Goal: Task Accomplishment & Management: Complete application form

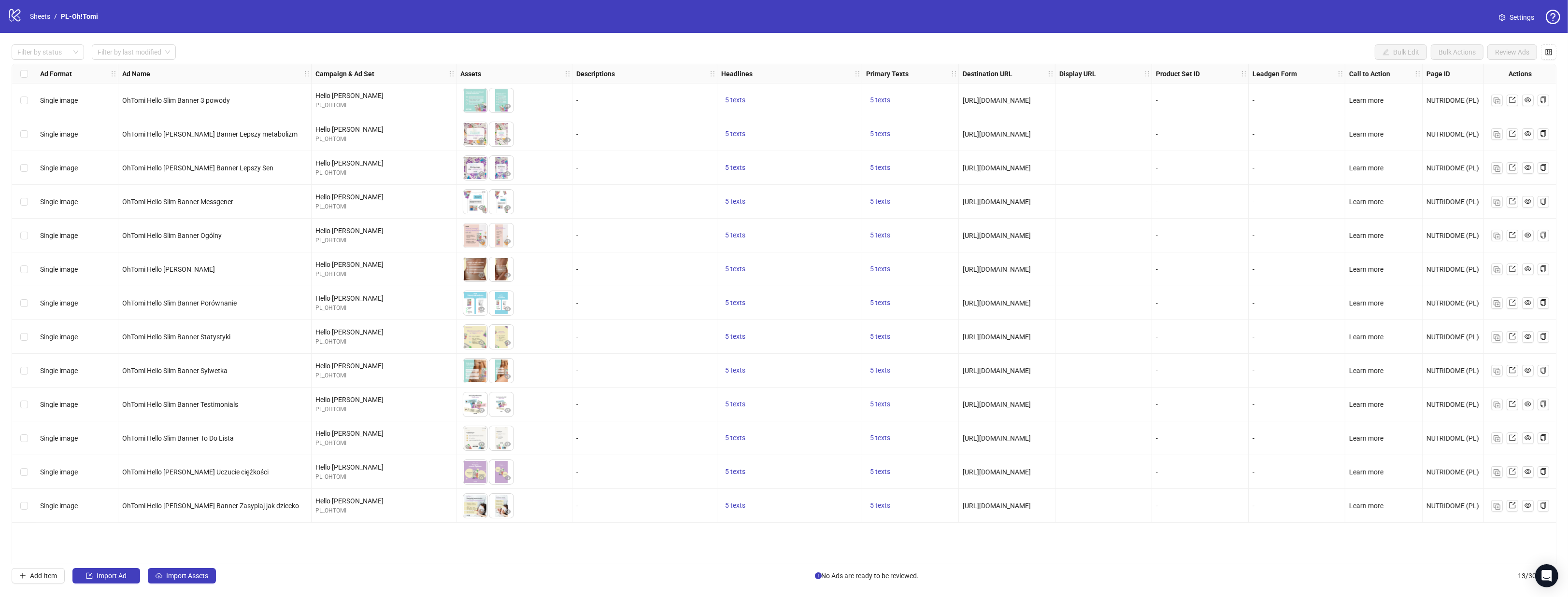
scroll to position [0, 228]
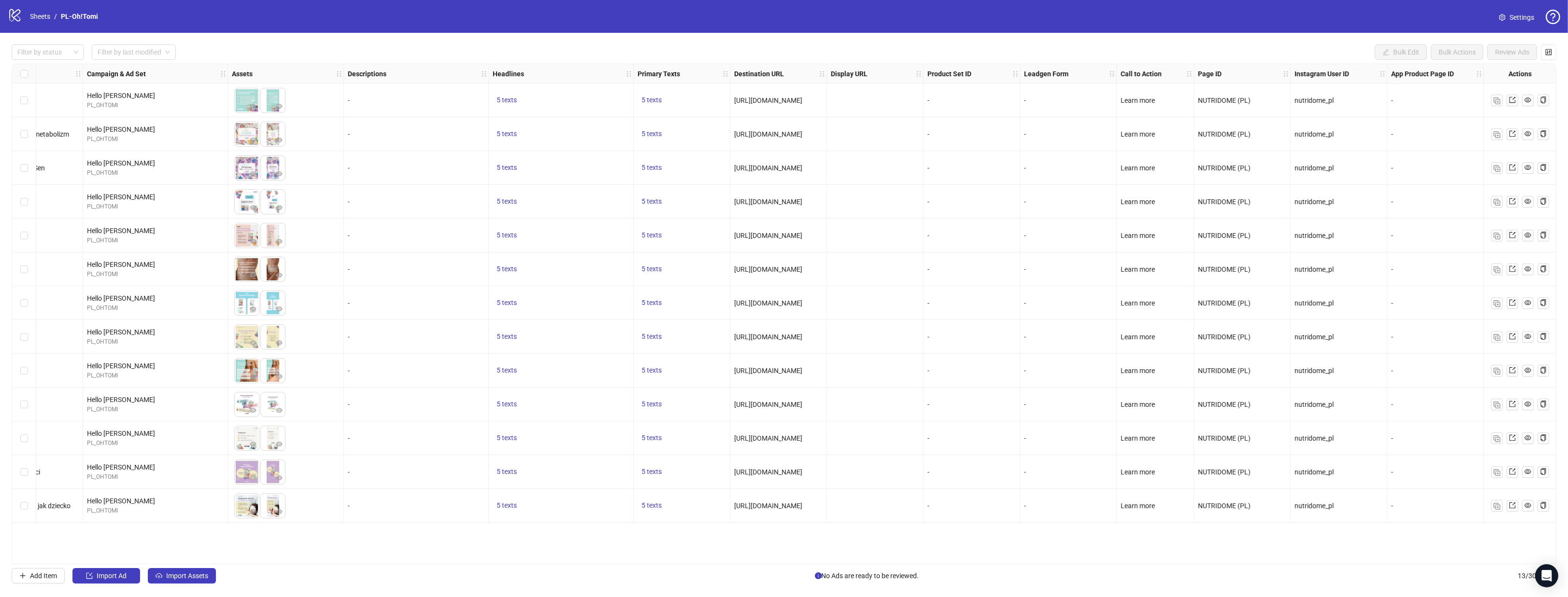
click at [652, 24] on div "logo/logo-mobile Sheets / PL-Oh!Tomi Settings" at bounding box center [784, 16] width 1553 height 17
click at [38, 14] on link "Sheets" at bounding box center [40, 16] width 24 height 11
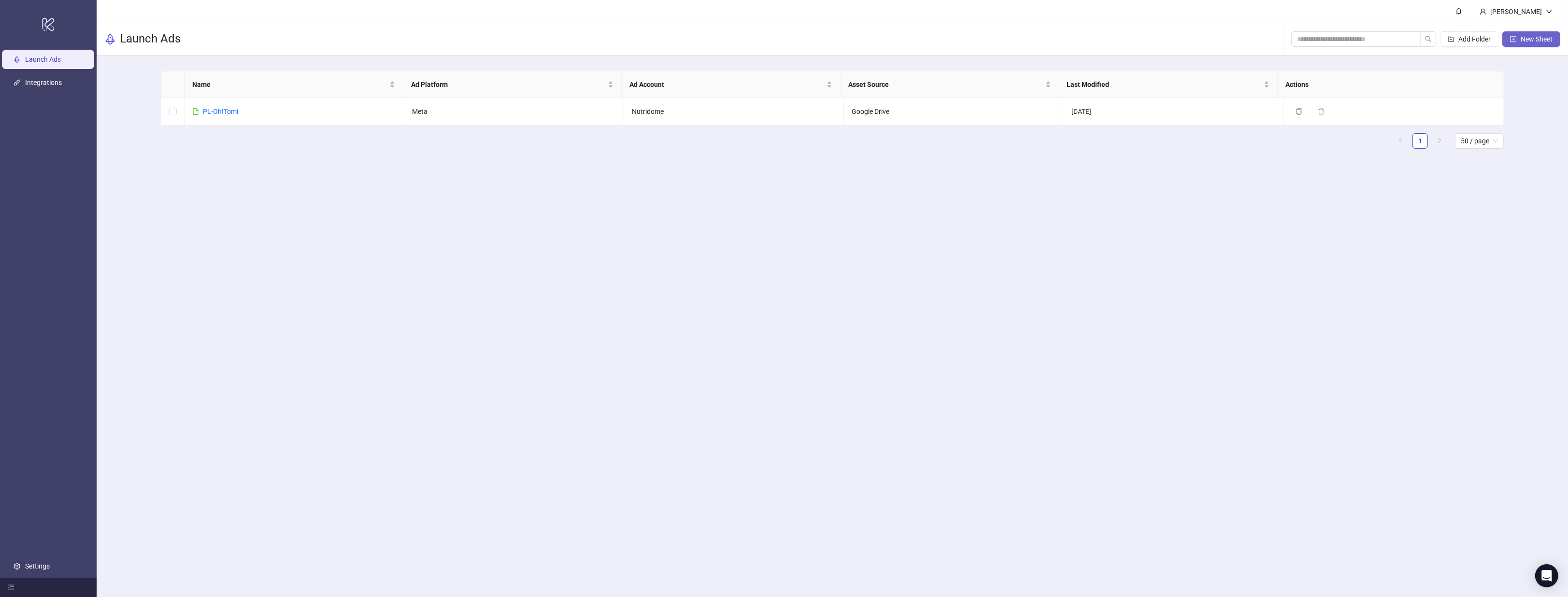
click at [1520, 35] on span "New Sheet" at bounding box center [1535, 39] width 32 height 8
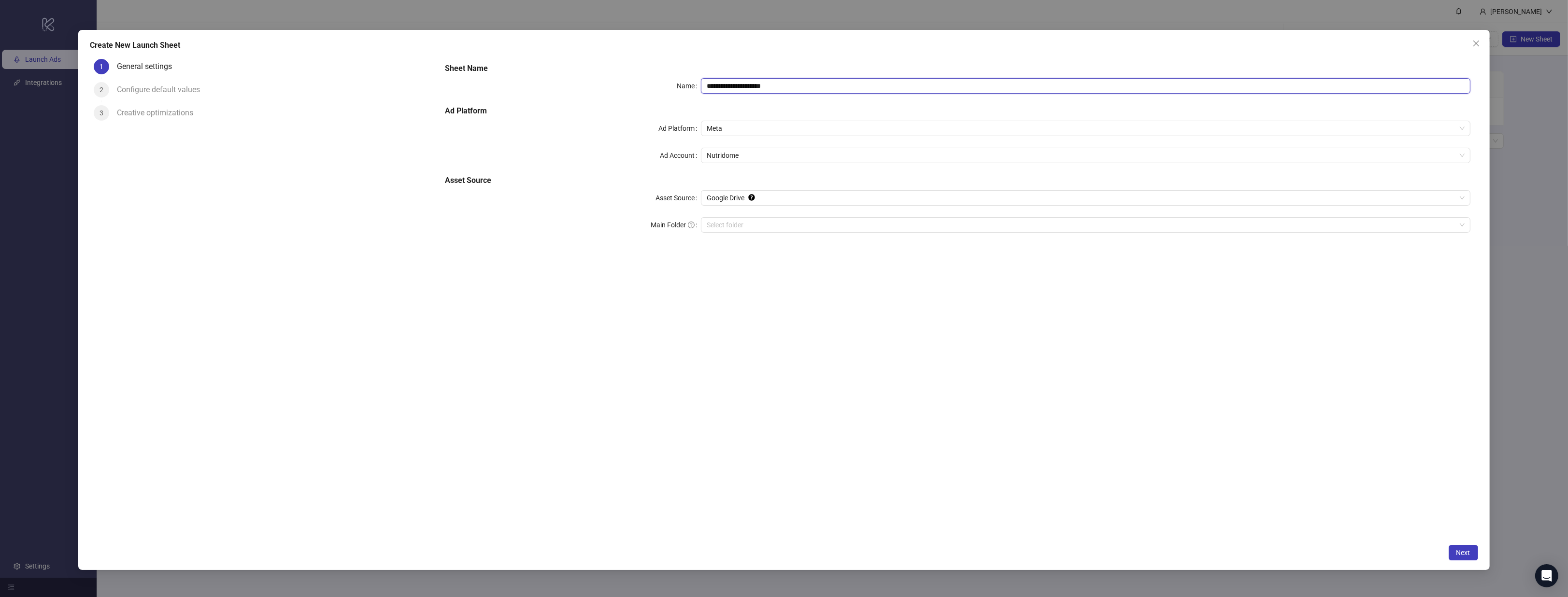
click at [819, 84] on input "**********" at bounding box center [1085, 85] width 769 height 15
drag, startPoint x: 1477, startPoint y: 44, endPoint x: 1550, endPoint y: 42, distance: 73.0
click at [1478, 44] on icon "close" at bounding box center [1476, 43] width 8 height 8
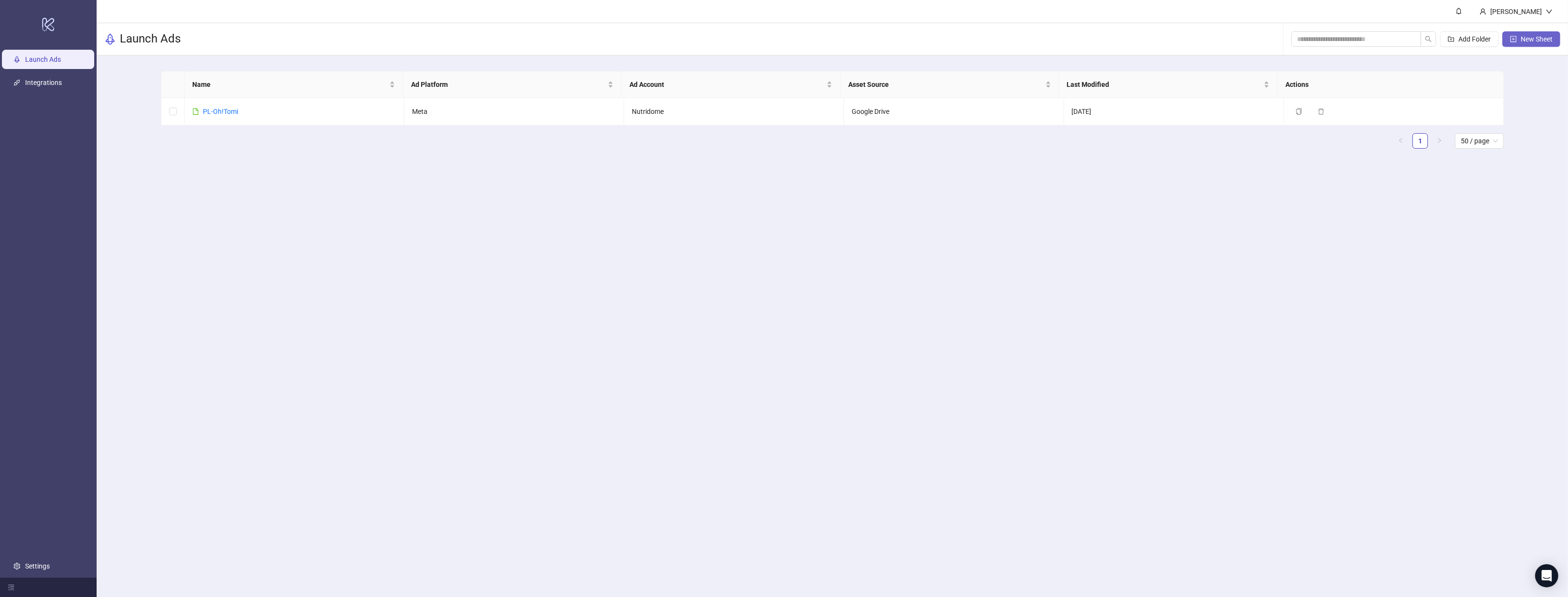
click at [1537, 41] on span "New Sheet" at bounding box center [1535, 39] width 32 height 8
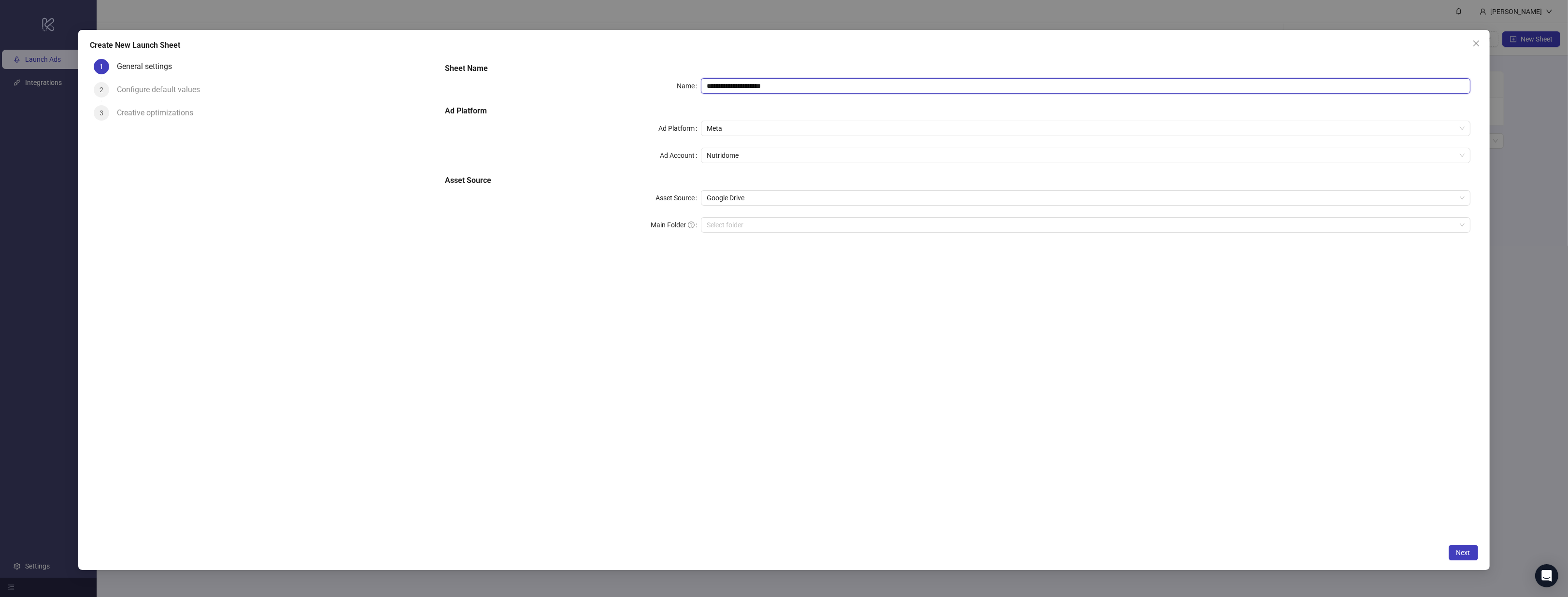
click at [795, 82] on input "**********" at bounding box center [1085, 85] width 769 height 15
type input "**"
click at [728, 82] on input "**" at bounding box center [1085, 85] width 769 height 15
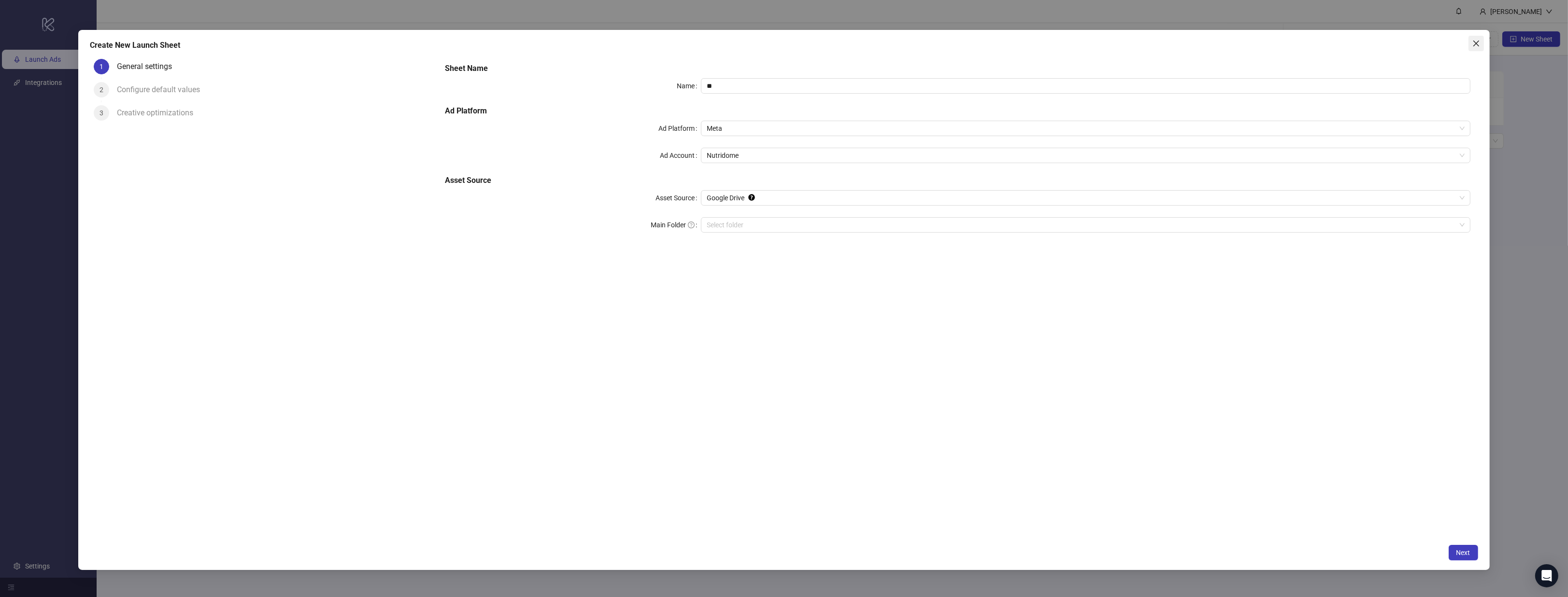
click at [1475, 42] on icon "close" at bounding box center [1476, 43] width 8 height 8
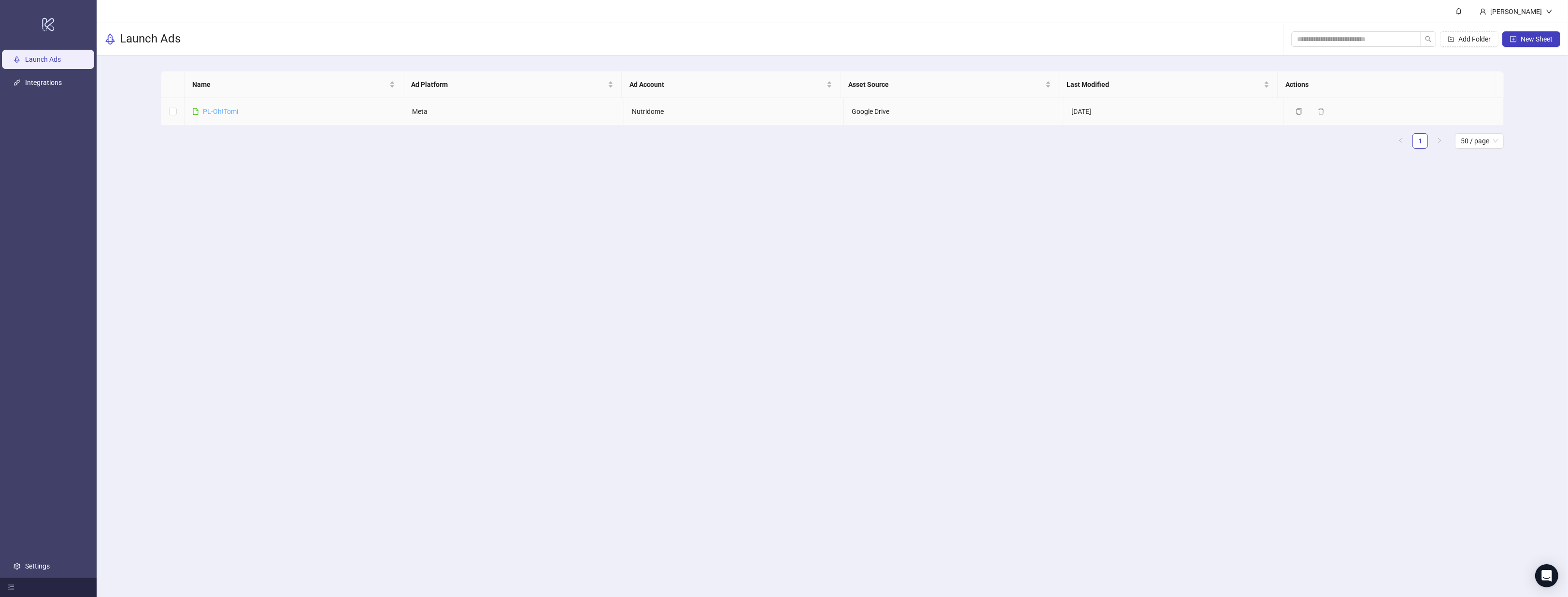
click at [218, 108] on link "PL-Oh!Tomi" at bounding box center [220, 111] width 35 height 8
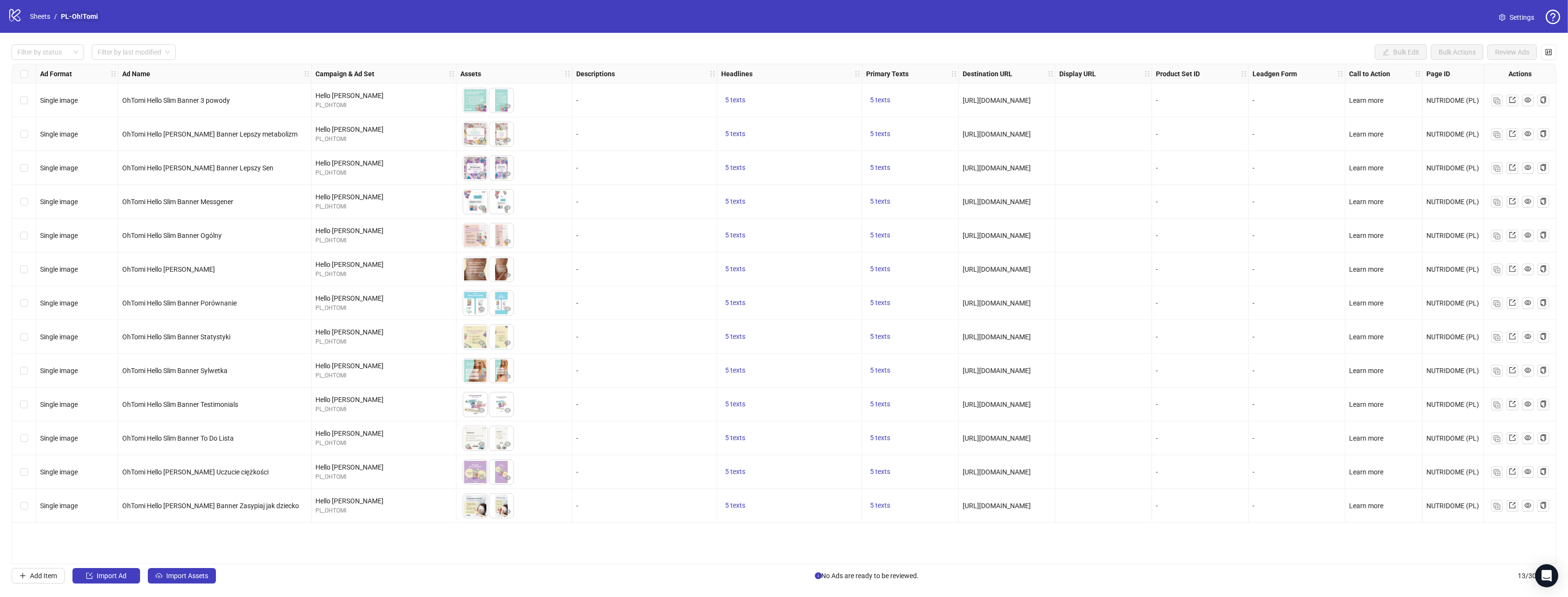
click at [89, 14] on link "PL-Oh!Tomi" at bounding box center [79, 16] width 41 height 11
click at [1525, 19] on span "Settings" at bounding box center [1521, 17] width 24 height 11
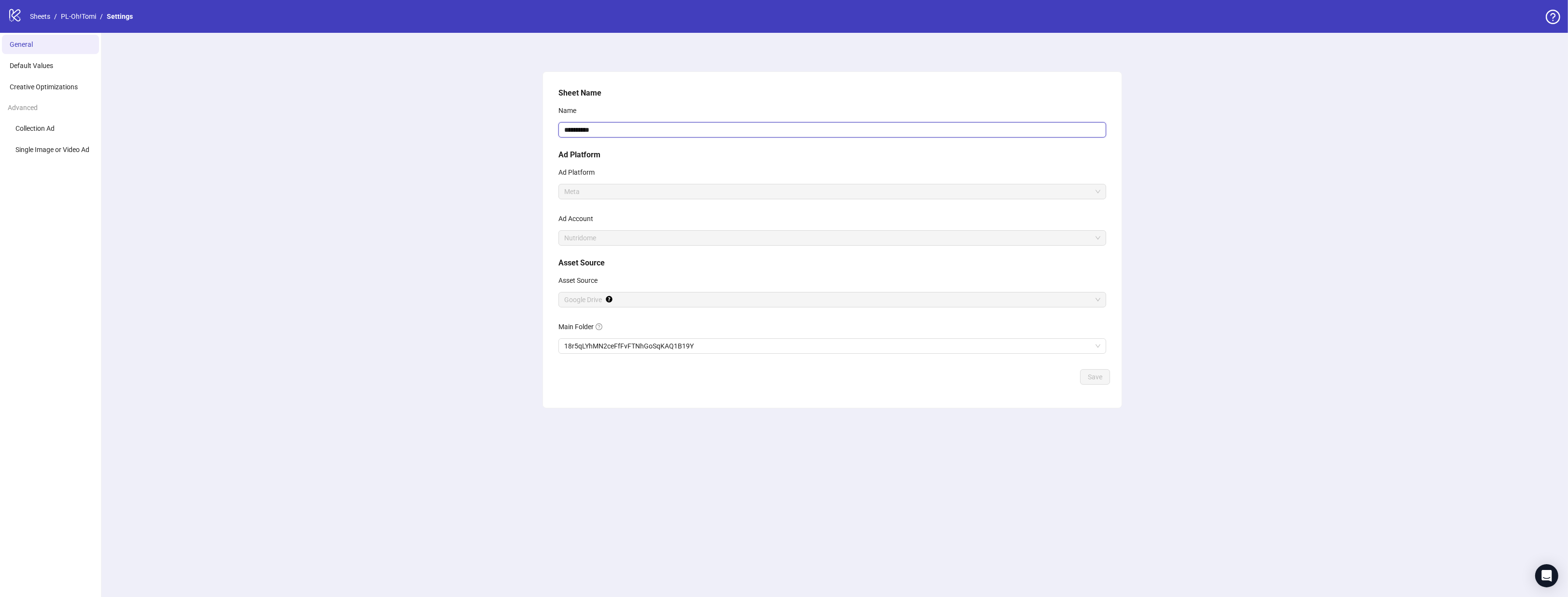
click at [624, 137] on input "**********" at bounding box center [832, 129] width 547 height 15
click at [1079, 369] on button "Save" at bounding box center [1094, 376] width 30 height 15
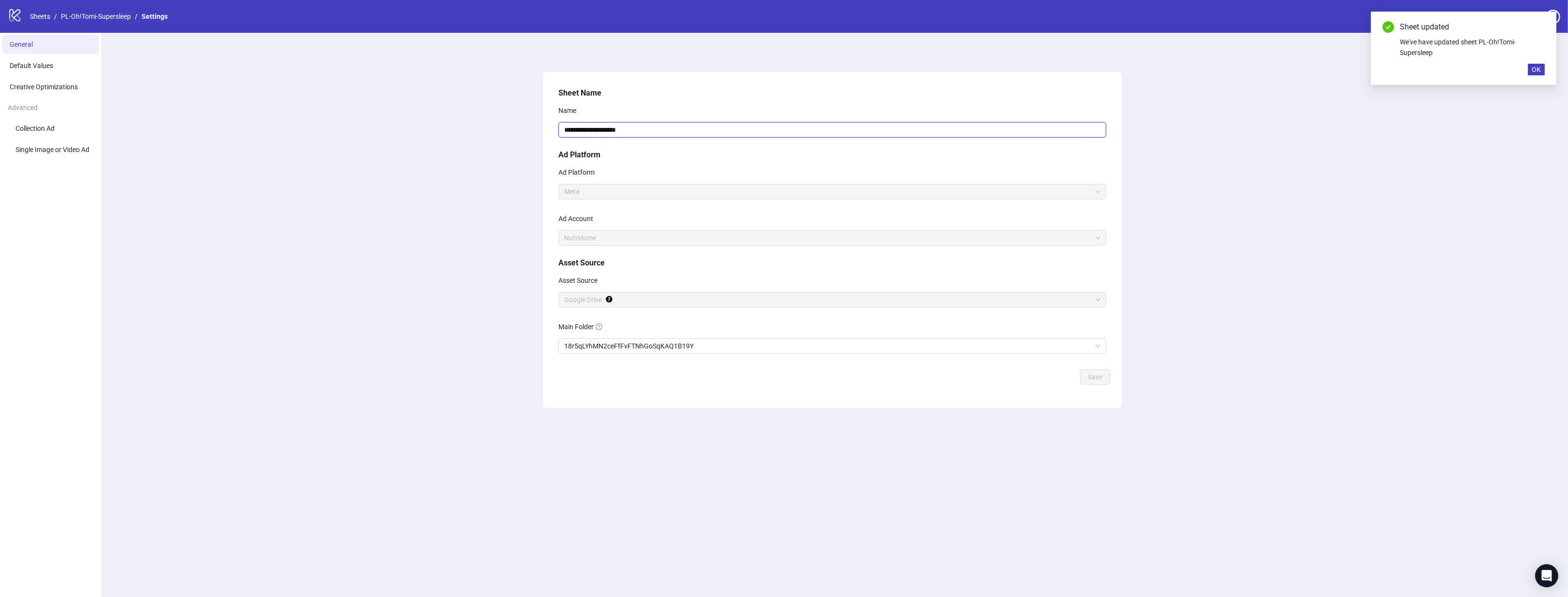
drag, startPoint x: 620, startPoint y: 131, endPoint x: 652, endPoint y: 128, distance: 32.1
click at [652, 128] on input "**********" at bounding box center [832, 129] width 547 height 15
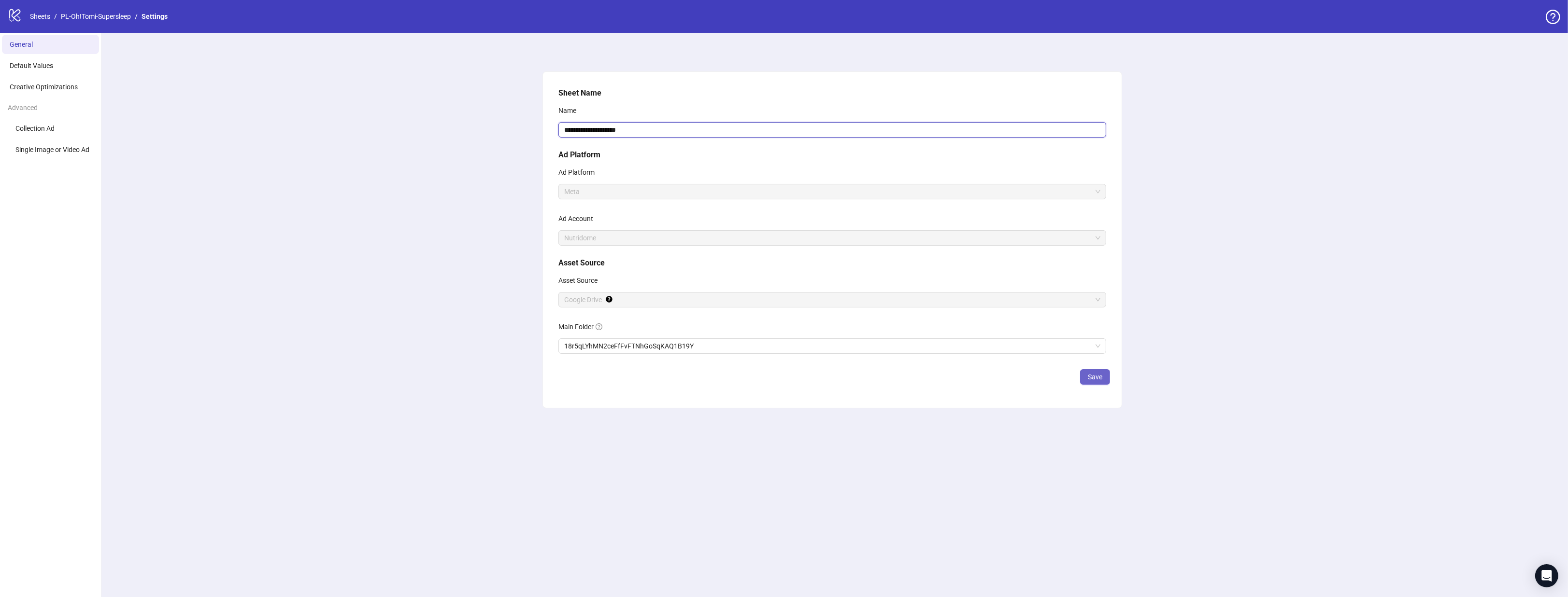
type input "**********"
click at [1098, 382] on button "Save" at bounding box center [1094, 376] width 30 height 15
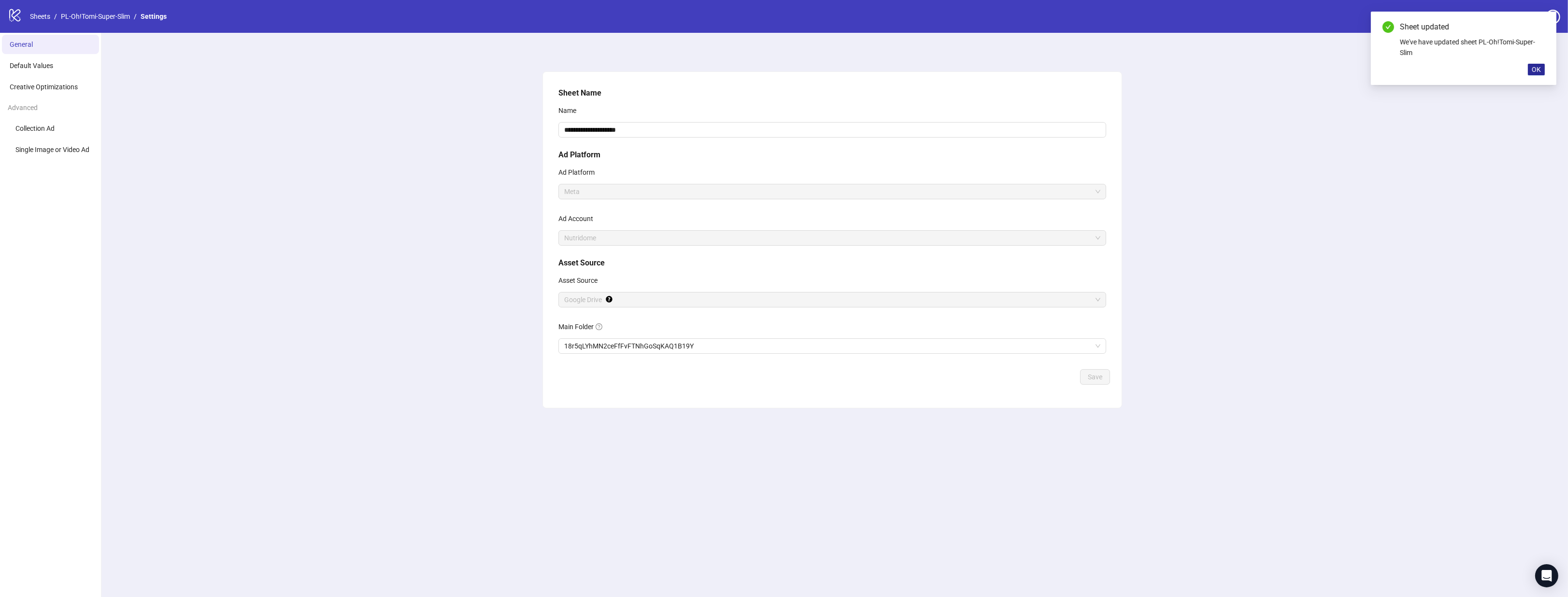
click at [1539, 66] on span "OK" at bounding box center [1536, 70] width 9 height 8
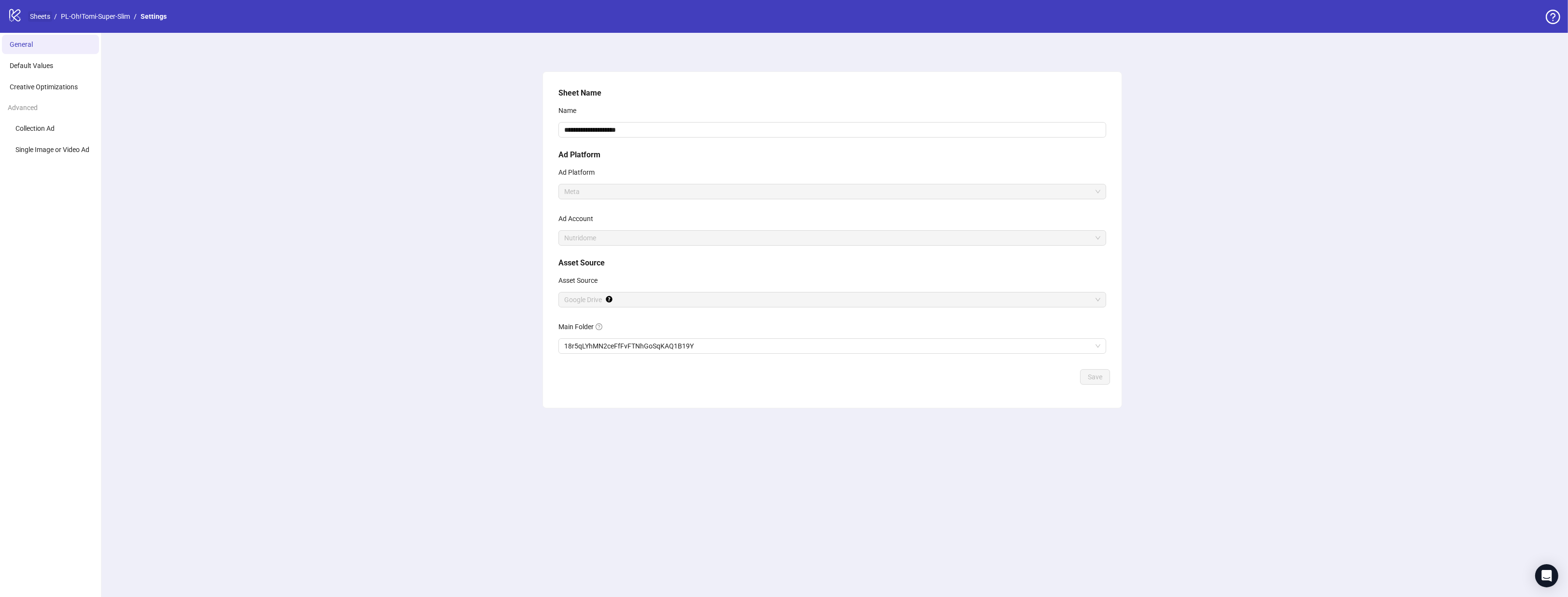
click at [40, 16] on link "Sheets" at bounding box center [40, 16] width 24 height 11
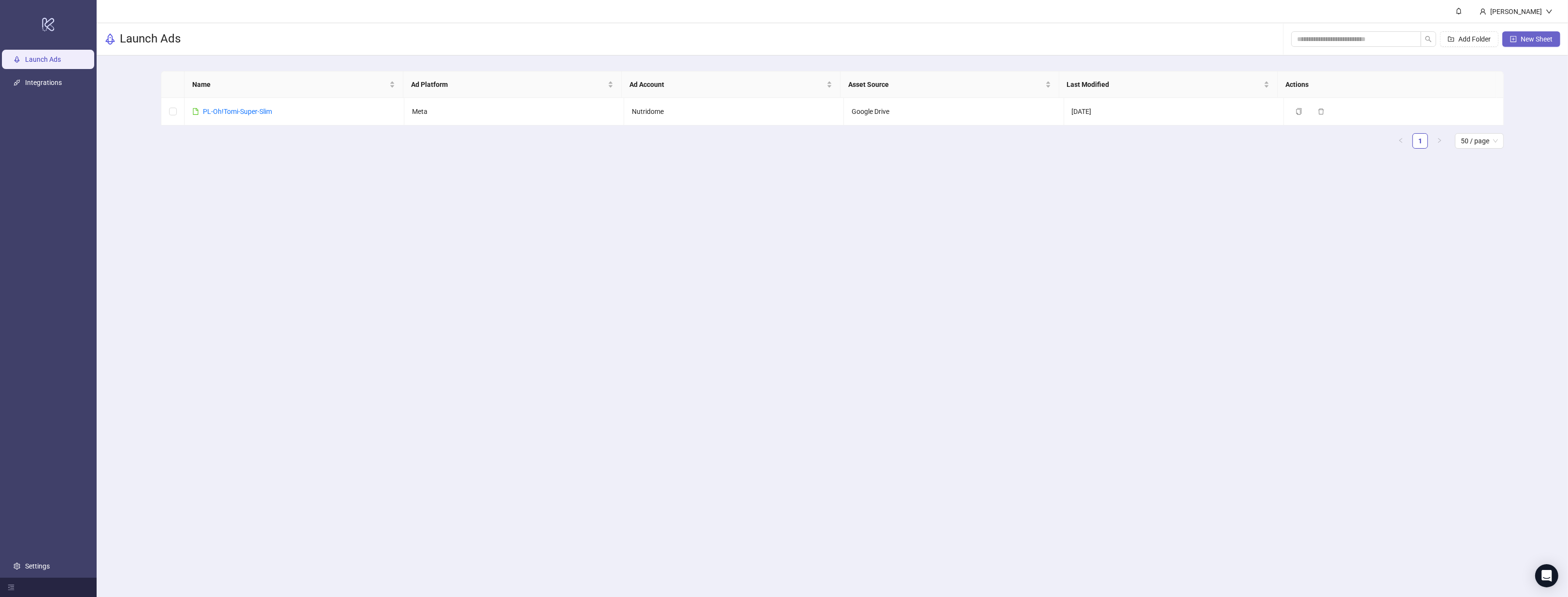
click at [1536, 44] on button "New Sheet" at bounding box center [1531, 39] width 58 height 15
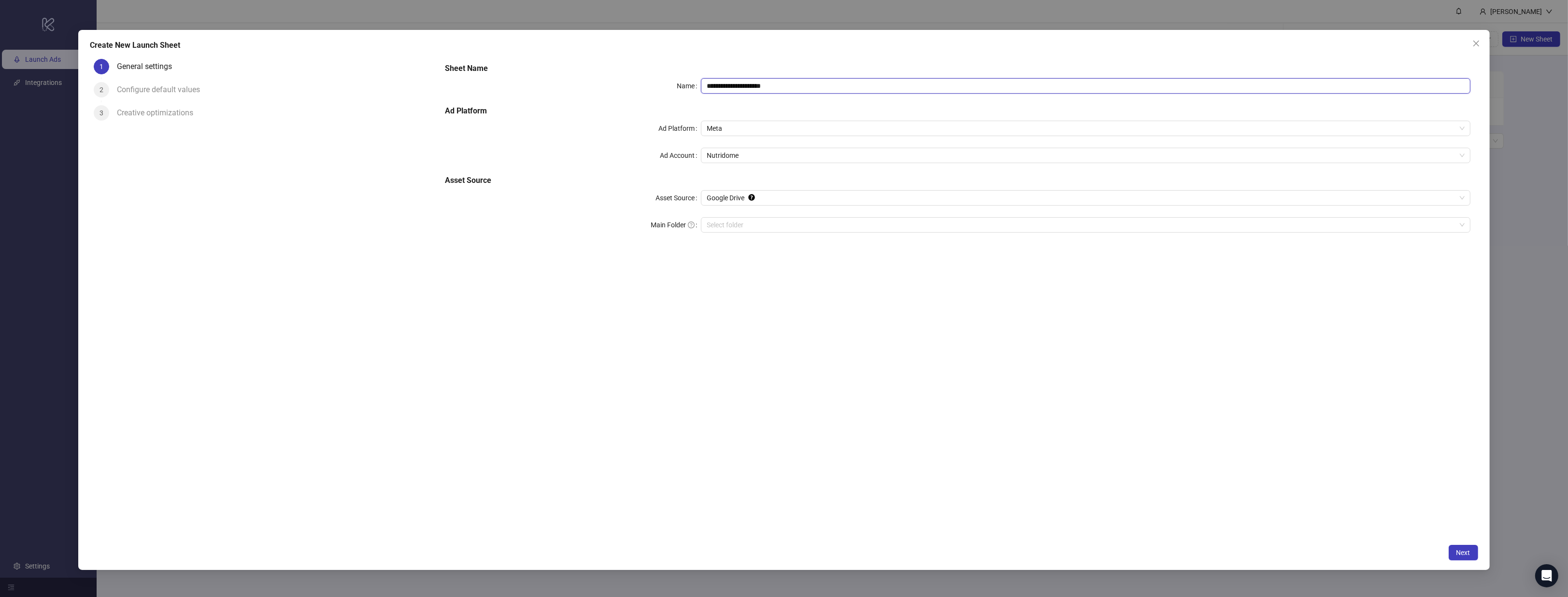
click at [792, 81] on input "**********" at bounding box center [1085, 85] width 769 height 15
click at [766, 232] on div "**********" at bounding box center [957, 153] width 1033 height 189
click at [764, 228] on input "Main Folder" at bounding box center [1080, 225] width 748 height 14
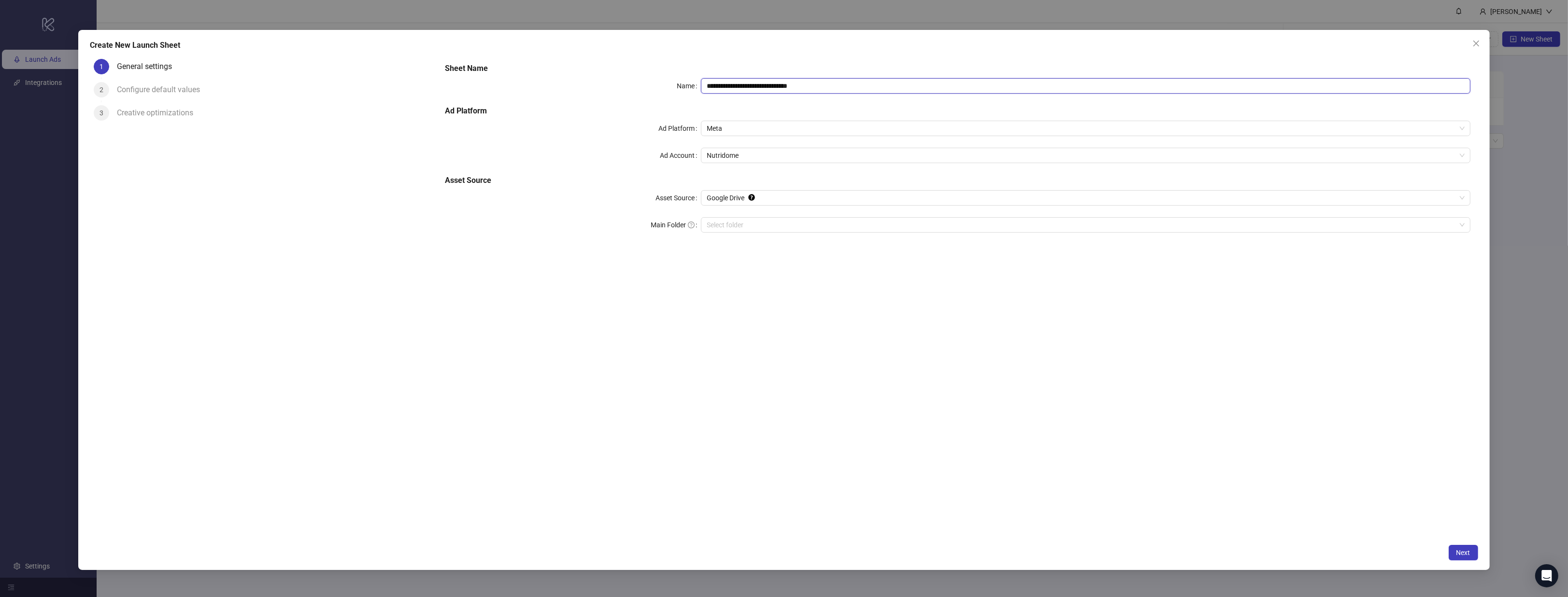
drag, startPoint x: 828, startPoint y: 89, endPoint x: 823, endPoint y: 81, distance: 9.4
click at [823, 81] on input "**********" at bounding box center [1085, 85] width 769 height 15
click at [747, 227] on input "Main Folder" at bounding box center [1080, 225] width 748 height 14
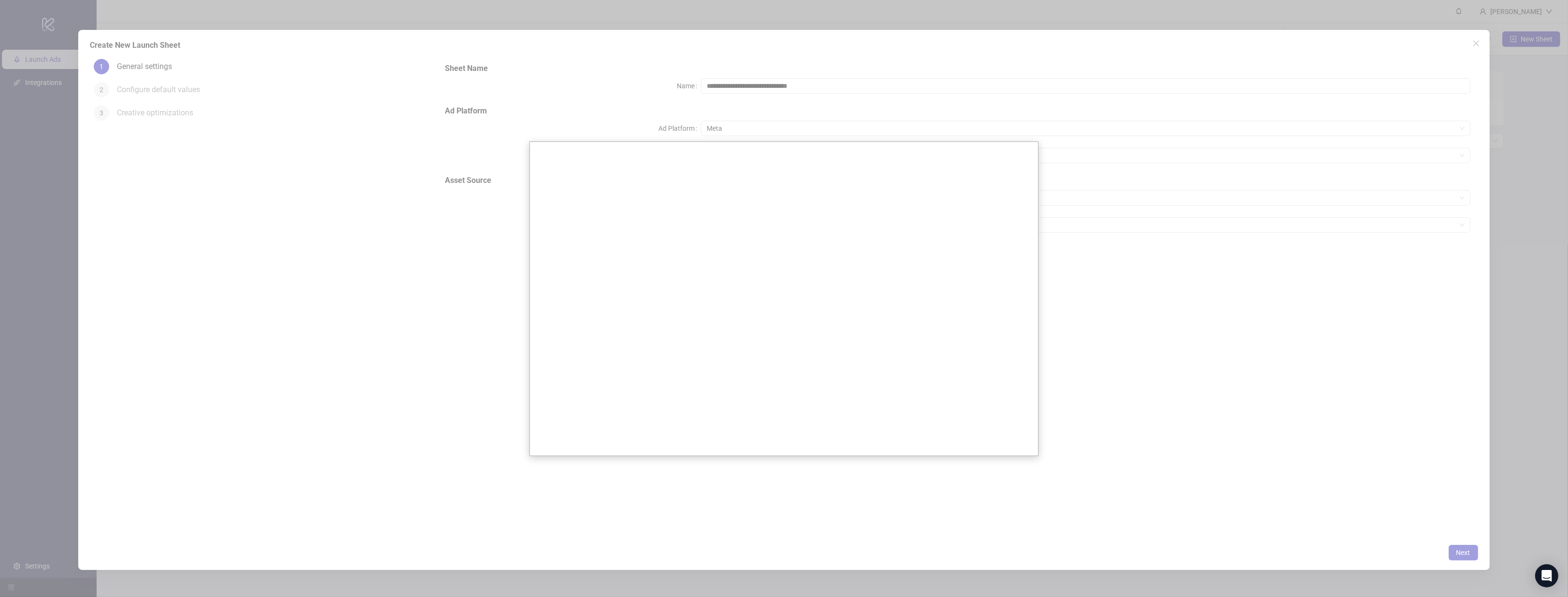
click at [1471, 40] on div at bounding box center [784, 298] width 1568 height 597
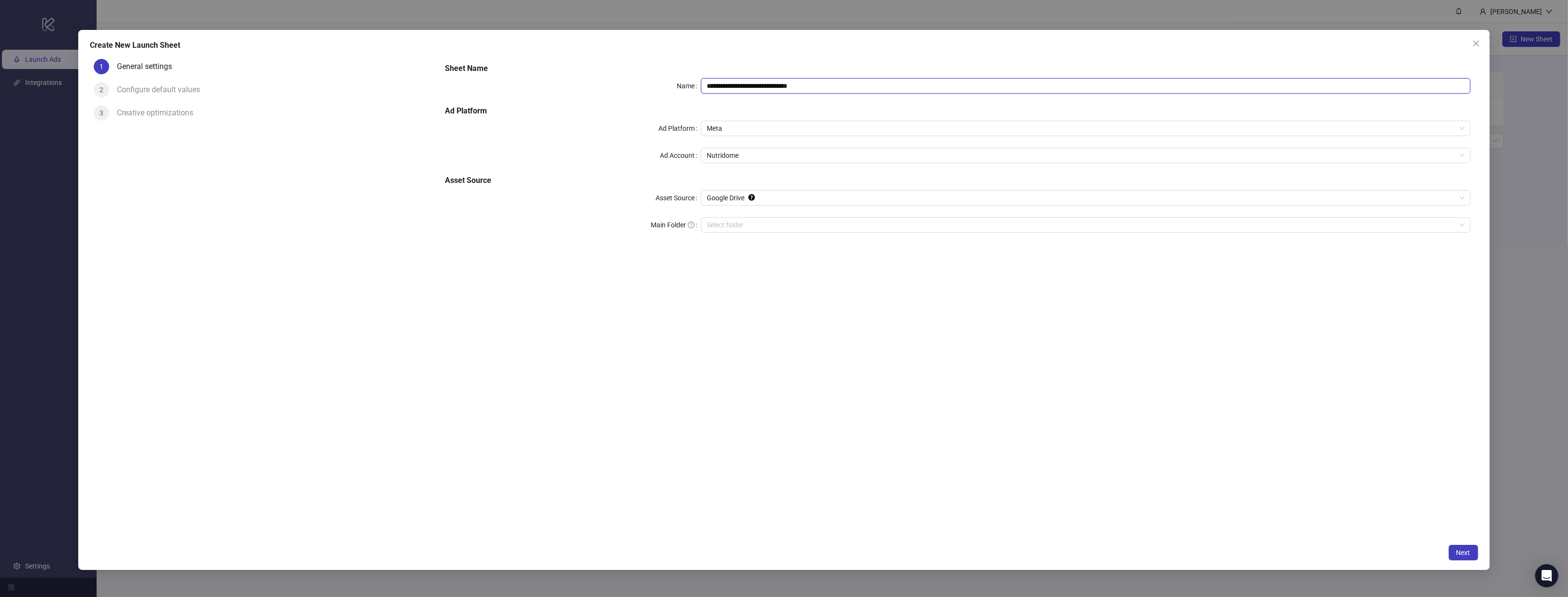
drag, startPoint x: 750, startPoint y: 84, endPoint x: 976, endPoint y: 80, distance: 226.0
click at [976, 80] on input "**********" at bounding box center [1085, 85] width 769 height 15
type input "**********"
click at [750, 226] on input "Main Folder" at bounding box center [1080, 225] width 748 height 14
click at [1461, 549] on span "Next" at bounding box center [1462, 553] width 14 height 8
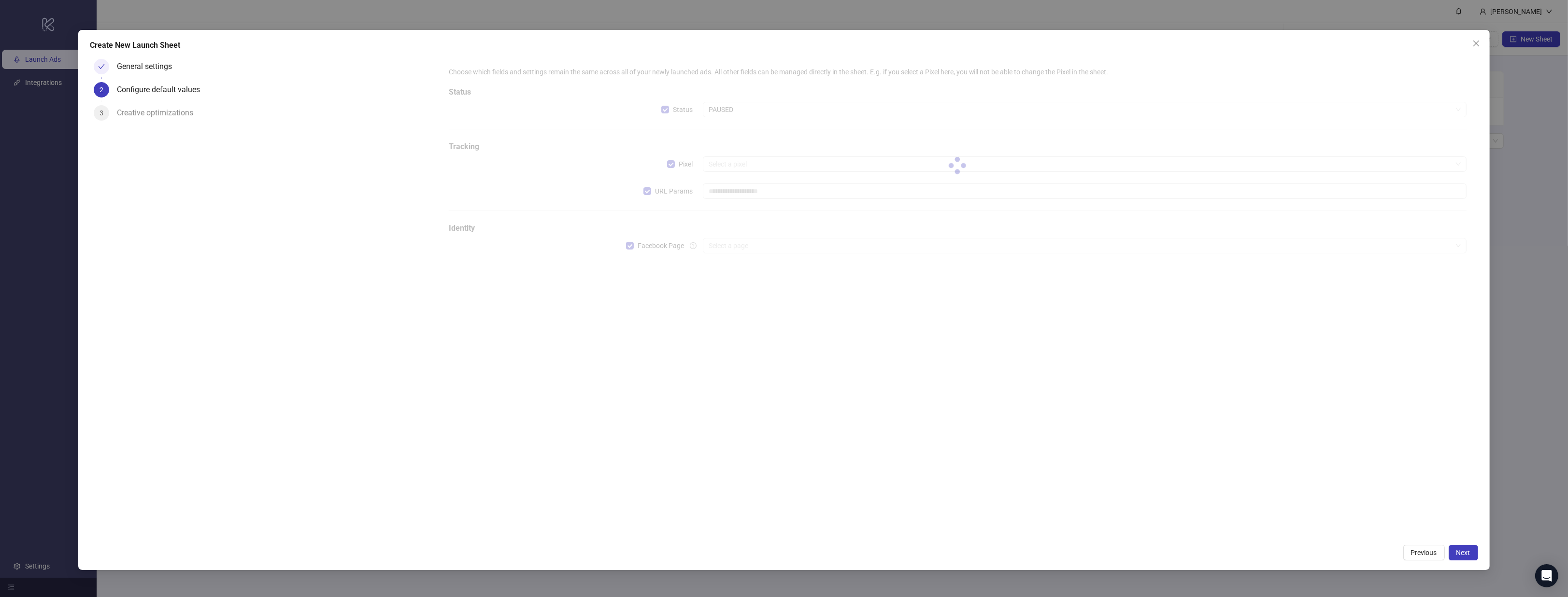
type input "**********"
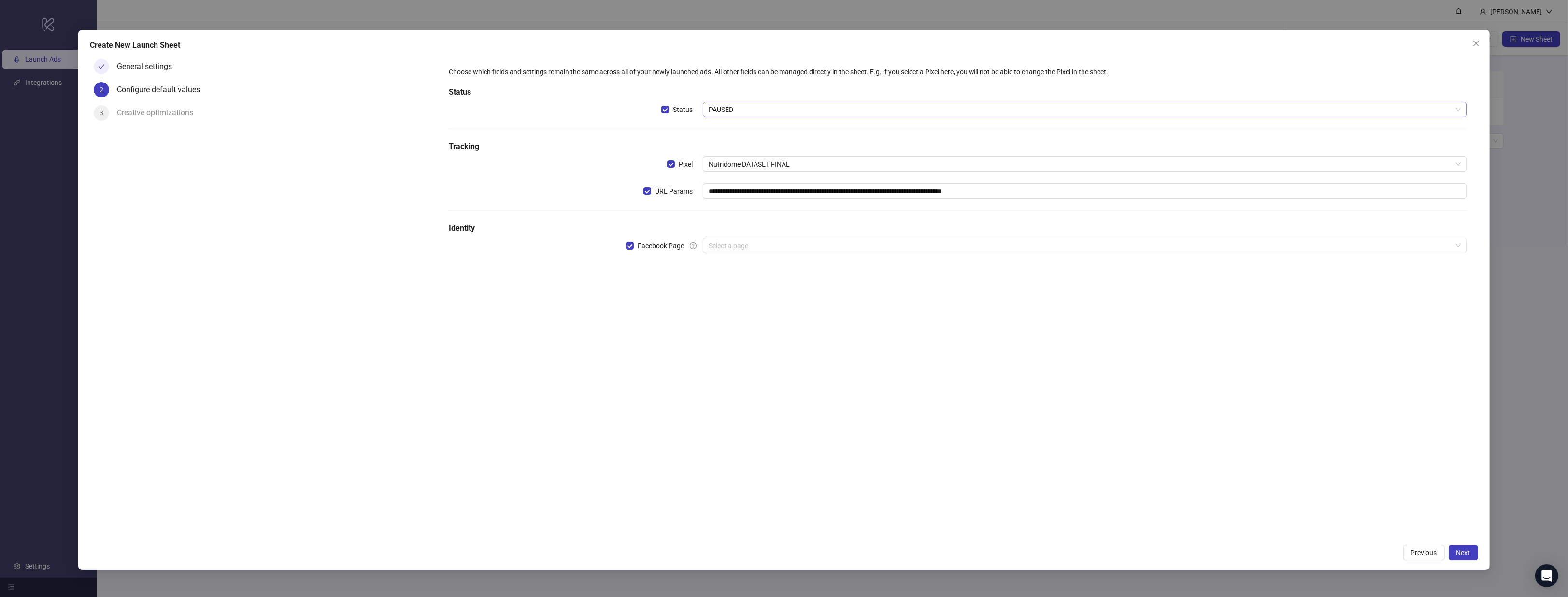
click at [720, 105] on span "PAUSED" at bounding box center [1084, 109] width 752 height 14
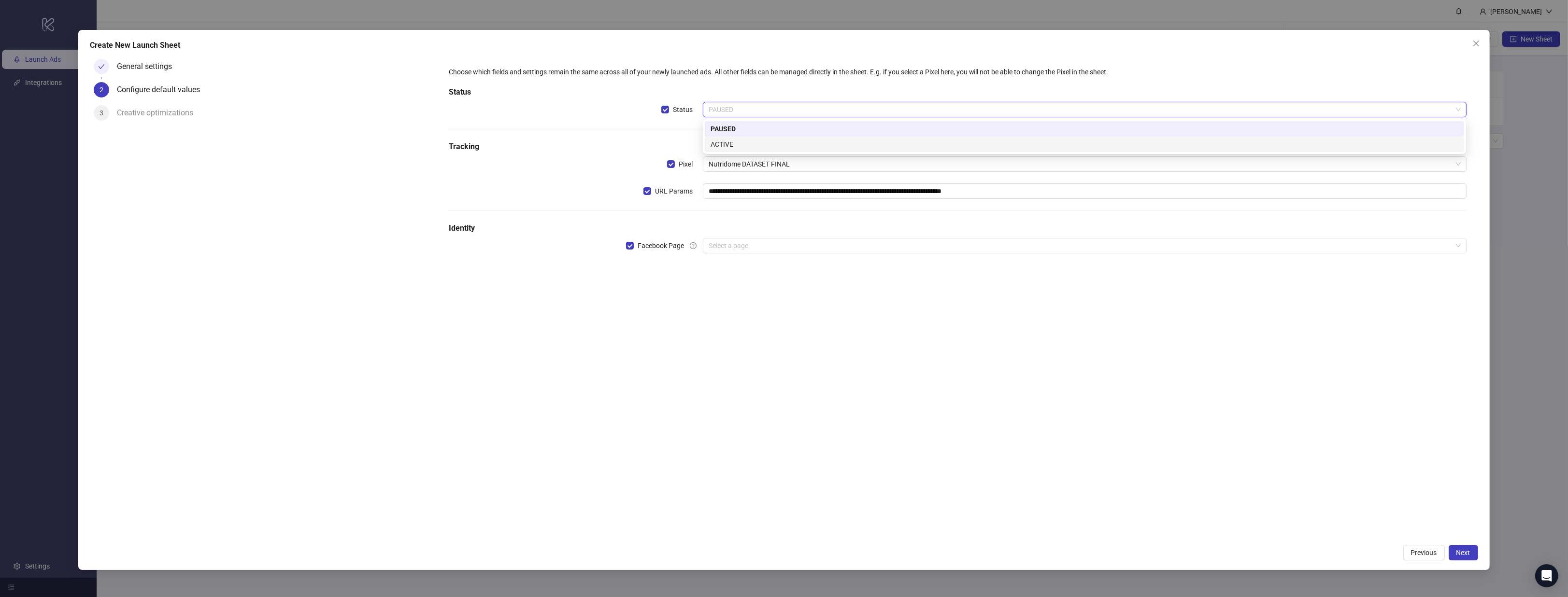
click at [743, 138] on div "ACTIVE" at bounding box center [1084, 144] width 759 height 15
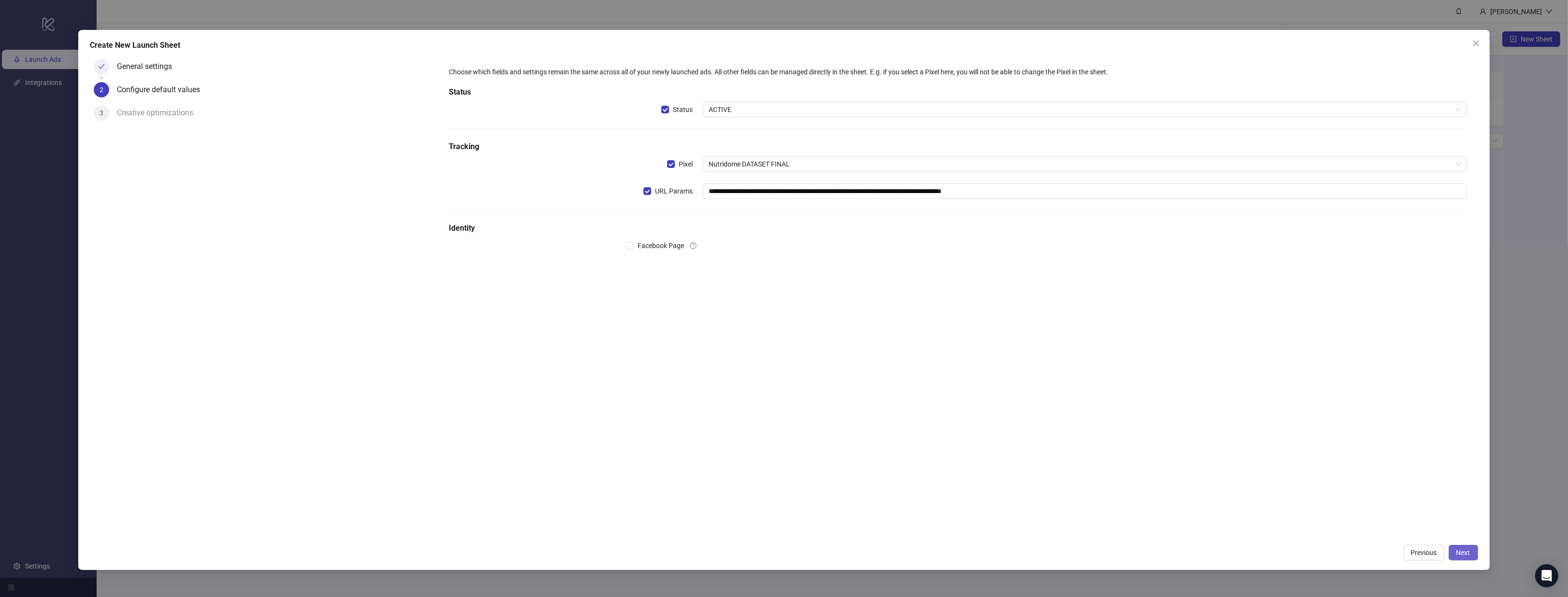
click at [1455, 554] on button "Next" at bounding box center [1463, 553] width 30 height 15
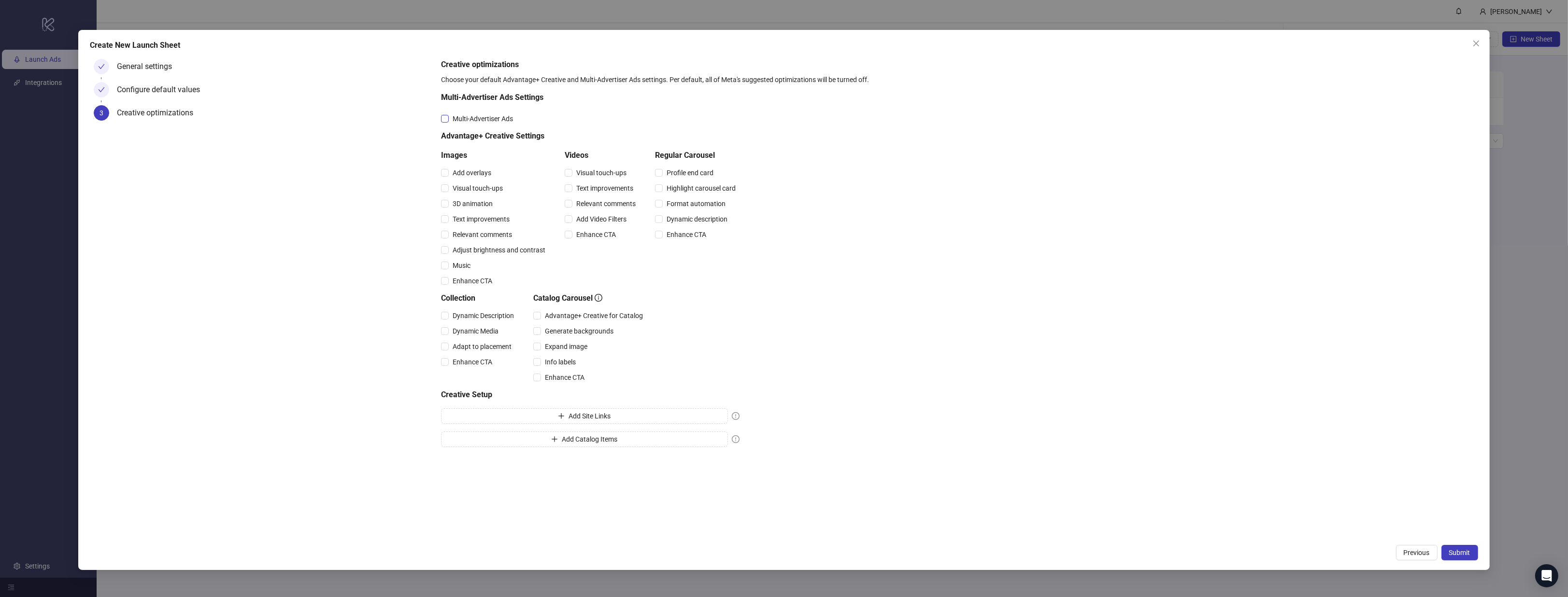
click at [490, 122] on span "Multi-Advertiser Ads" at bounding box center [482, 118] width 68 height 11
click at [471, 181] on div "Visual touch-ups" at bounding box center [495, 188] width 109 height 15
click at [473, 174] on span "Add overlays" at bounding box center [471, 173] width 46 height 11
click at [471, 186] on span "Visual touch-ups" at bounding box center [478, 188] width 58 height 11
click at [474, 204] on span "3D animation" at bounding box center [472, 204] width 48 height 11
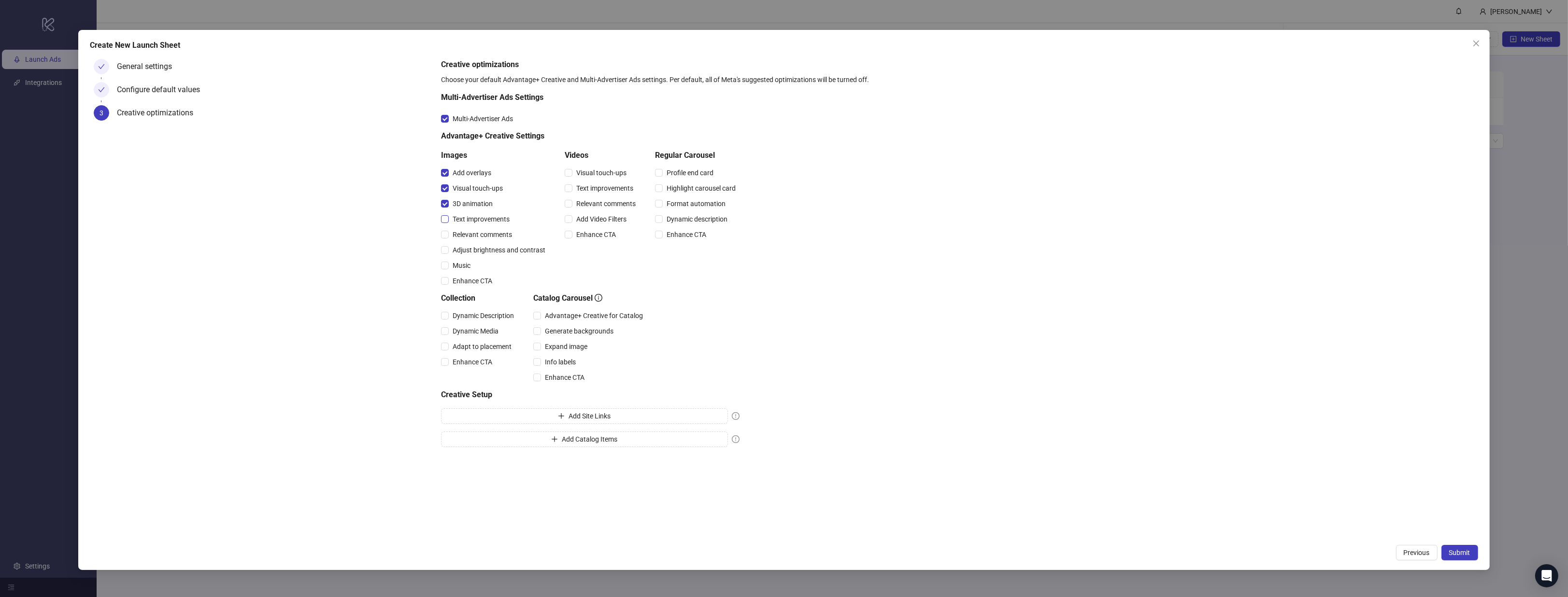
click at [479, 220] on span "Text improvements" at bounding box center [481, 219] width 65 height 11
click at [483, 233] on span "Relevant comments" at bounding box center [482, 235] width 67 height 11
click at [486, 252] on span "Adjust brightness and contrast" at bounding box center [499, 251] width 100 height 11
click at [461, 269] on span "Music" at bounding box center [461, 266] width 25 height 11
click at [467, 282] on span "Enhance CTA" at bounding box center [472, 281] width 47 height 11
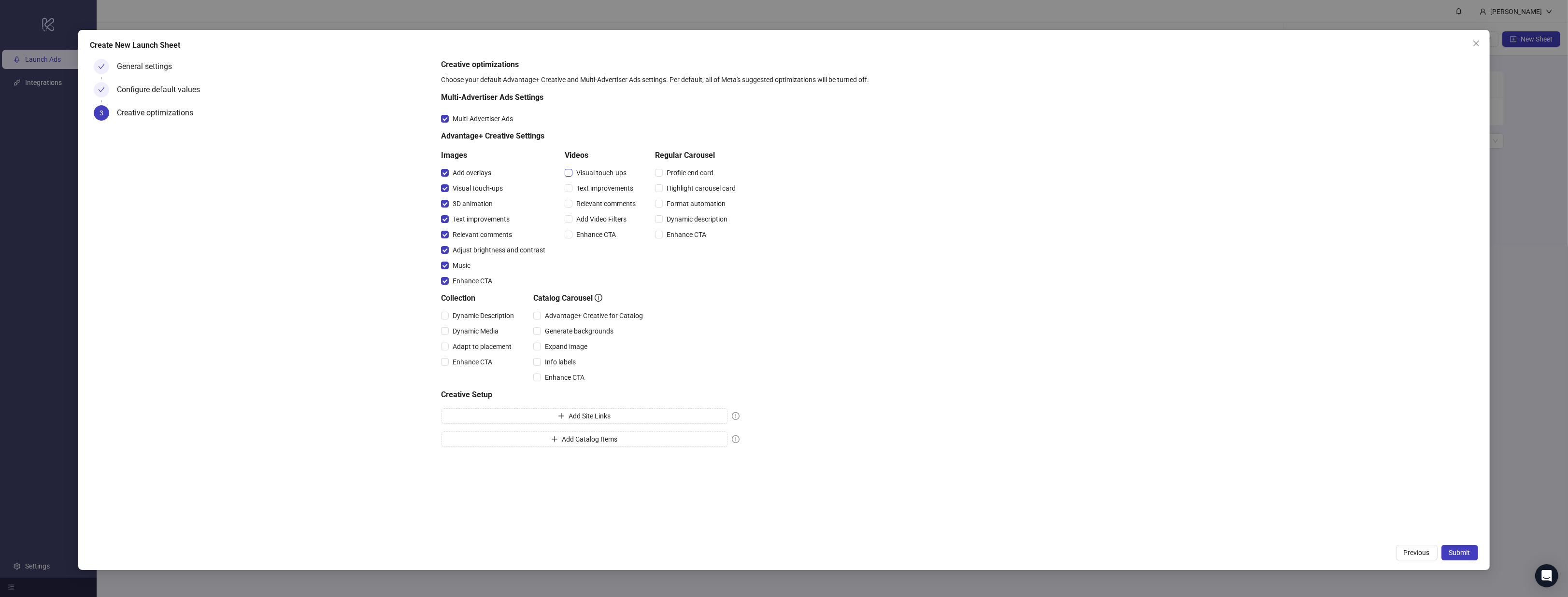
click at [614, 172] on span "Visual touch-ups" at bounding box center [602, 173] width 58 height 11
click at [606, 185] on span "Text improvements" at bounding box center [605, 188] width 65 height 11
click at [603, 204] on span "Relevant comments" at bounding box center [606, 204] width 67 height 11
click at [600, 223] on span "Add Video Filters" at bounding box center [602, 219] width 58 height 11
drag, startPoint x: 599, startPoint y: 232, endPoint x: 606, endPoint y: 231, distance: 7.1
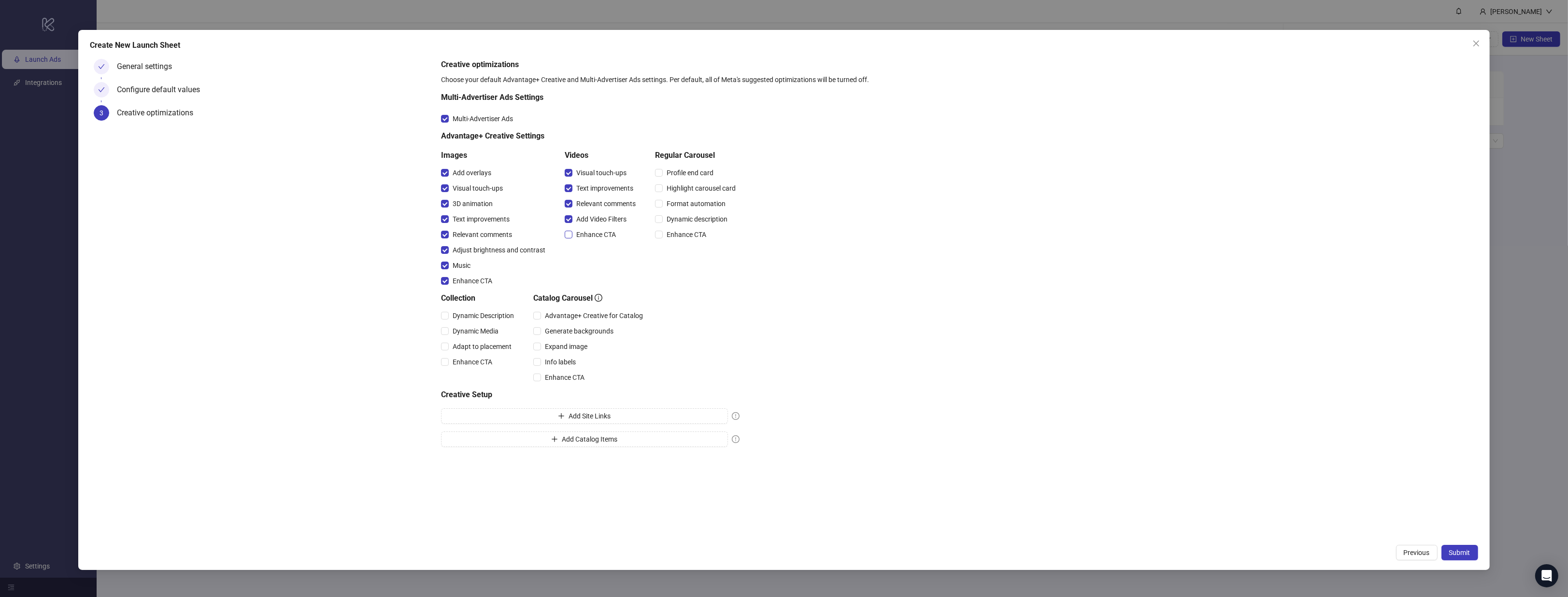
click at [599, 233] on span "Enhance CTA" at bounding box center [596, 235] width 47 height 11
click at [690, 171] on span "Profile end card" at bounding box center [689, 173] width 54 height 11
click at [689, 183] on span "Highlight carousel card" at bounding box center [700, 188] width 77 height 11
click at [682, 207] on span "Format automation" at bounding box center [696, 204] width 67 height 11
click at [681, 218] on span "Dynamic description" at bounding box center [697, 219] width 69 height 11
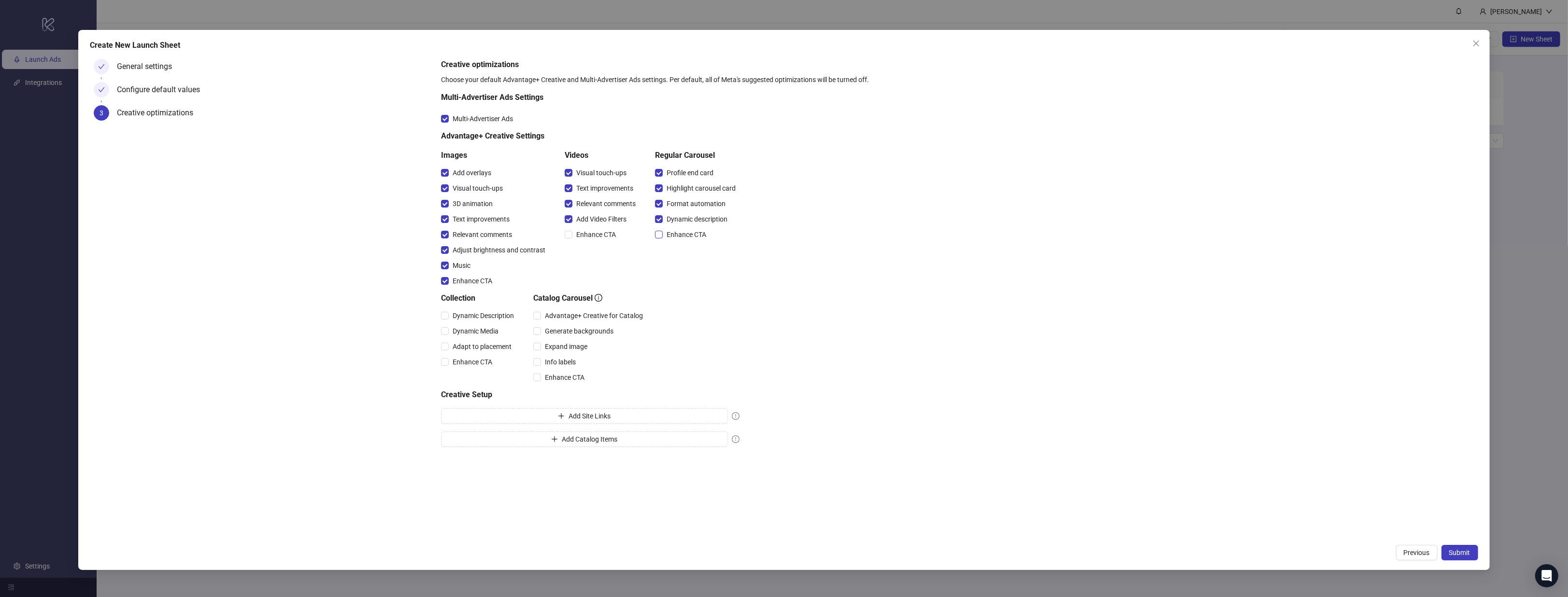
click at [681, 233] on span "Enhance CTA" at bounding box center [686, 235] width 47 height 11
click at [584, 320] on span "Advantage+ Creative for Catalog" at bounding box center [594, 316] width 106 height 11
click at [576, 332] on span "Generate backgrounds" at bounding box center [579, 331] width 76 height 11
click at [573, 343] on span "Expand image" at bounding box center [566, 346] width 51 height 11
click at [565, 359] on span "Info labels" at bounding box center [560, 362] width 39 height 11
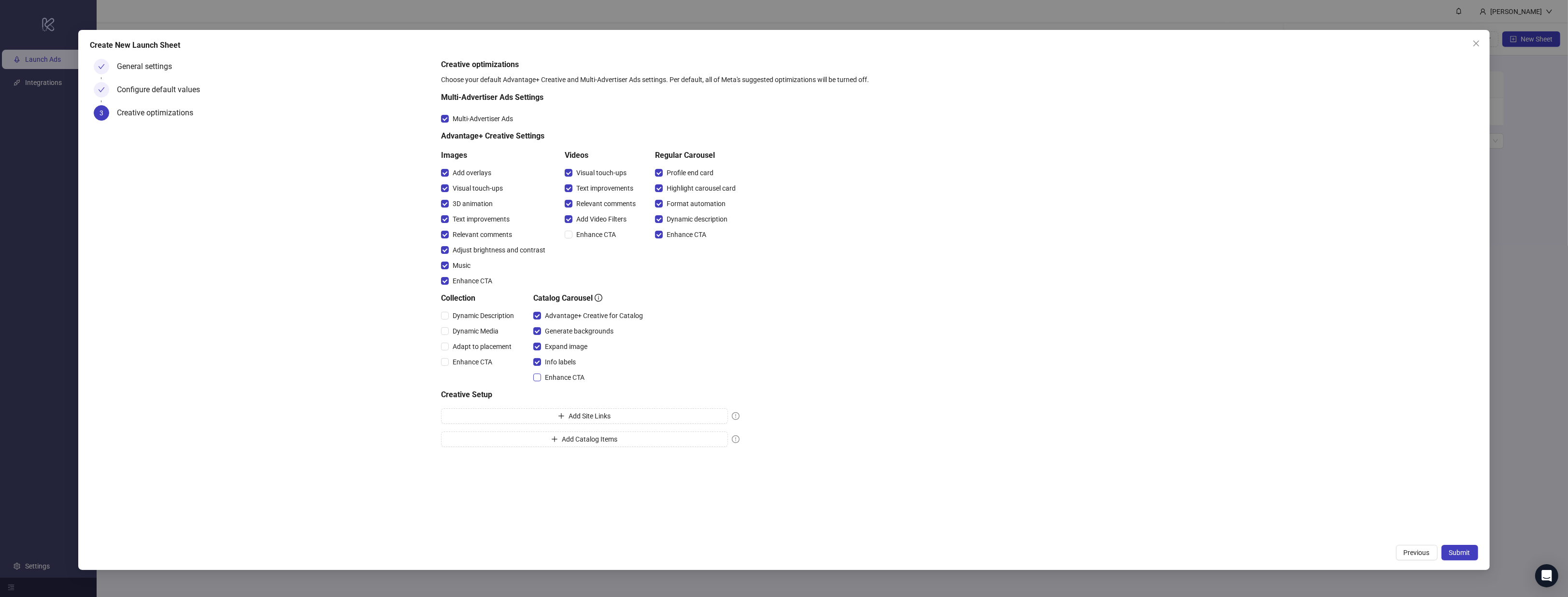
click at [563, 377] on span "Enhance CTA" at bounding box center [565, 378] width 47 height 11
click at [495, 327] on span "Dynamic Media" at bounding box center [475, 331] width 53 height 11
click at [486, 317] on span "Dynamic Description" at bounding box center [483, 316] width 69 height 11
click at [476, 345] on span "Adapt to placement" at bounding box center [482, 346] width 67 height 11
click at [469, 362] on span "Enhance CTA" at bounding box center [472, 362] width 47 height 11
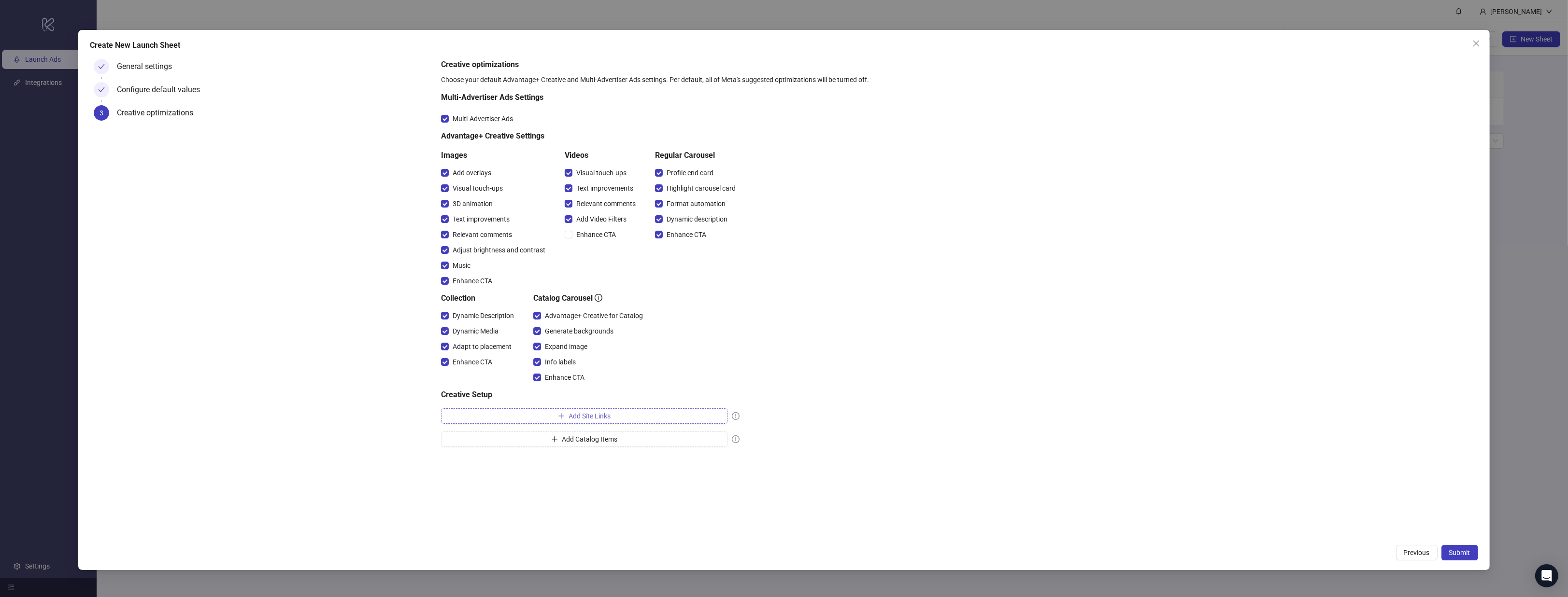
click at [540, 417] on button "Add Site Links" at bounding box center [584, 416] width 287 height 15
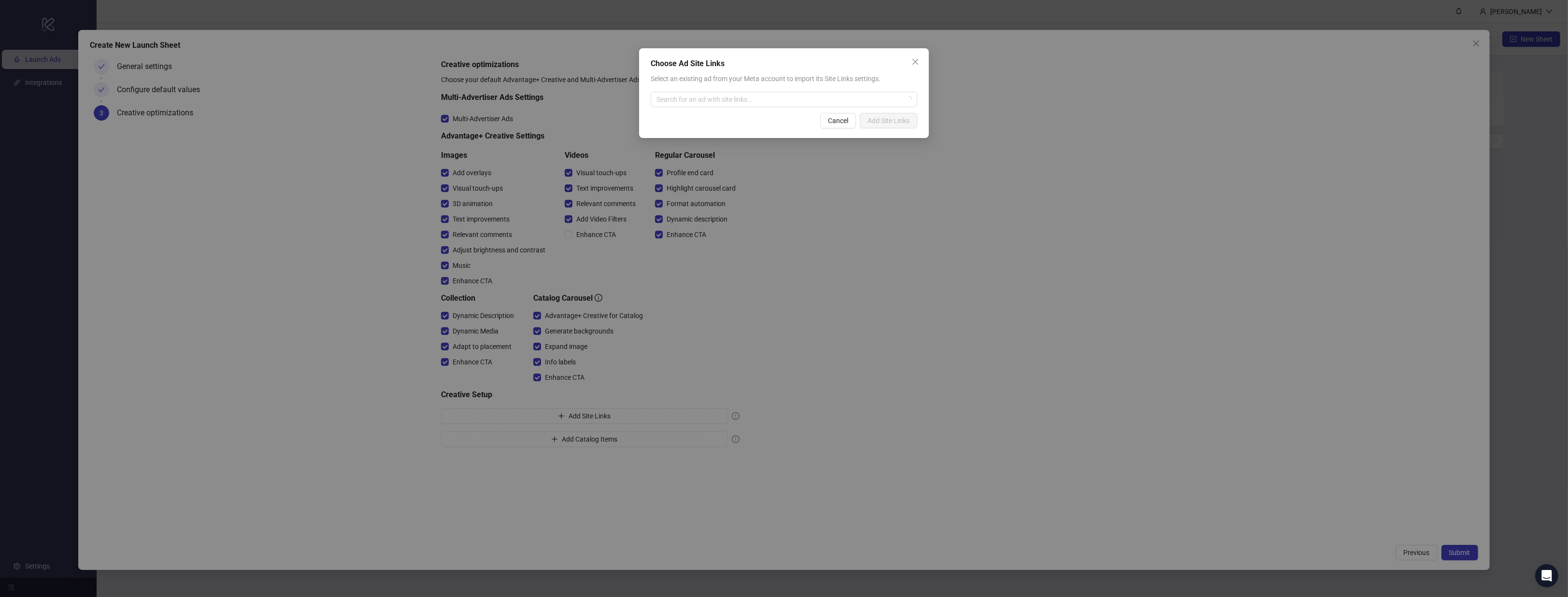
click at [793, 81] on span "Select an existing ad from your Meta account to import its Site Links settings." at bounding box center [765, 79] width 230 height 8
click at [784, 101] on input "search" at bounding box center [779, 100] width 246 height 14
type input "*********"
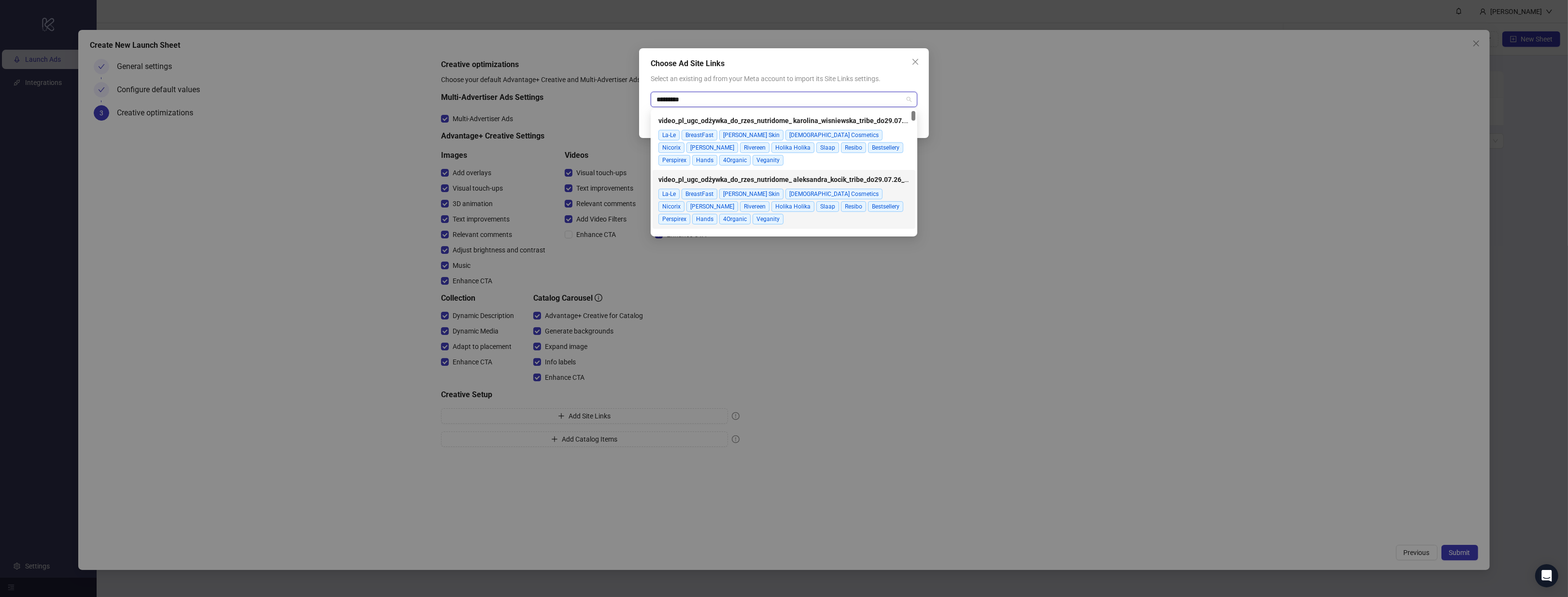
click at [803, 180] on strong "video_pl_ugc_odżywka_do_rzes_nutridome_ aleksandra_kocik_tribe_do29.07.26_hook1…" at bounding box center [799, 179] width 280 height 8
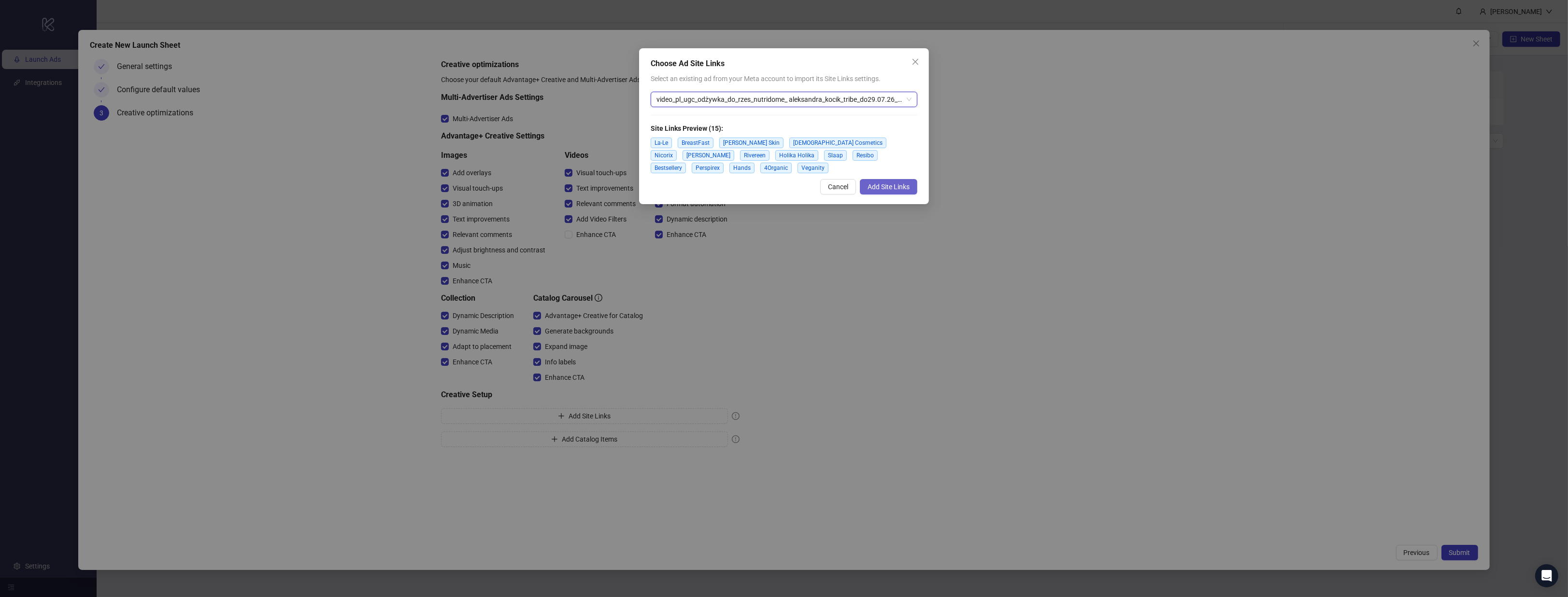
click at [885, 185] on span "Add Site Links" at bounding box center [889, 186] width 42 height 8
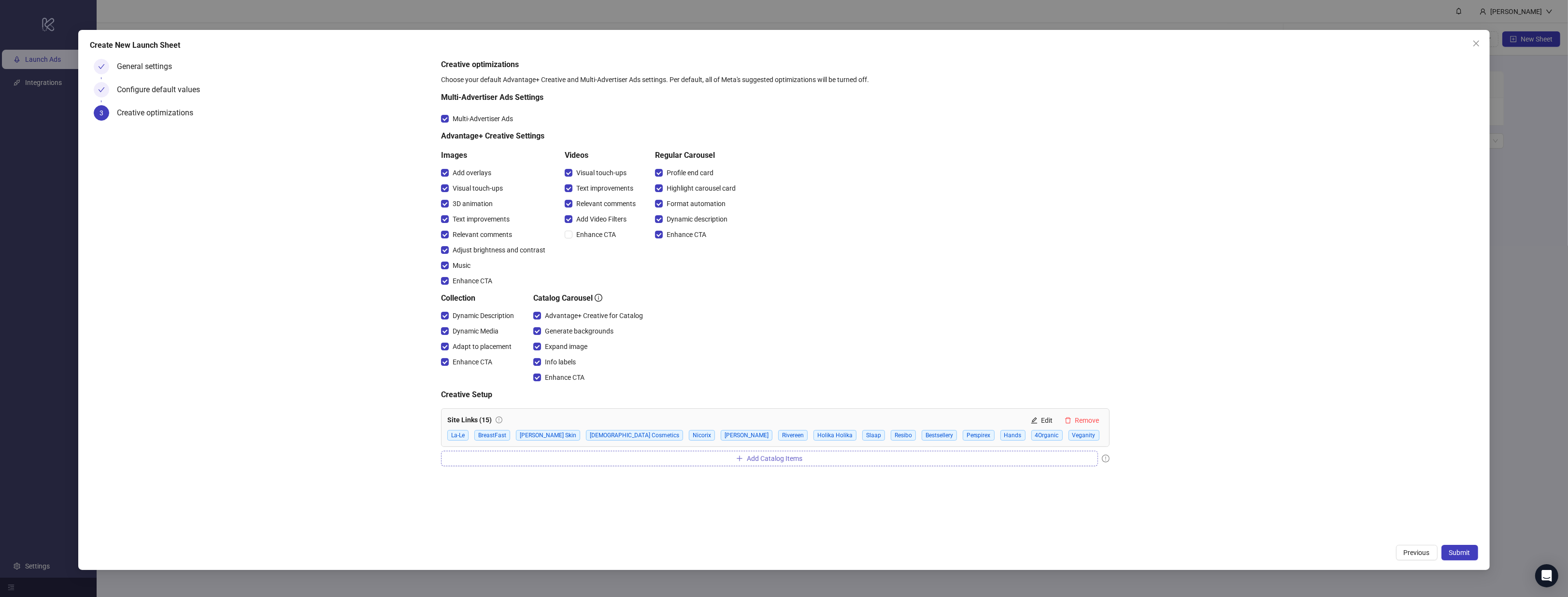
click at [919, 455] on button "Add Catalog Items" at bounding box center [769, 459] width 657 height 15
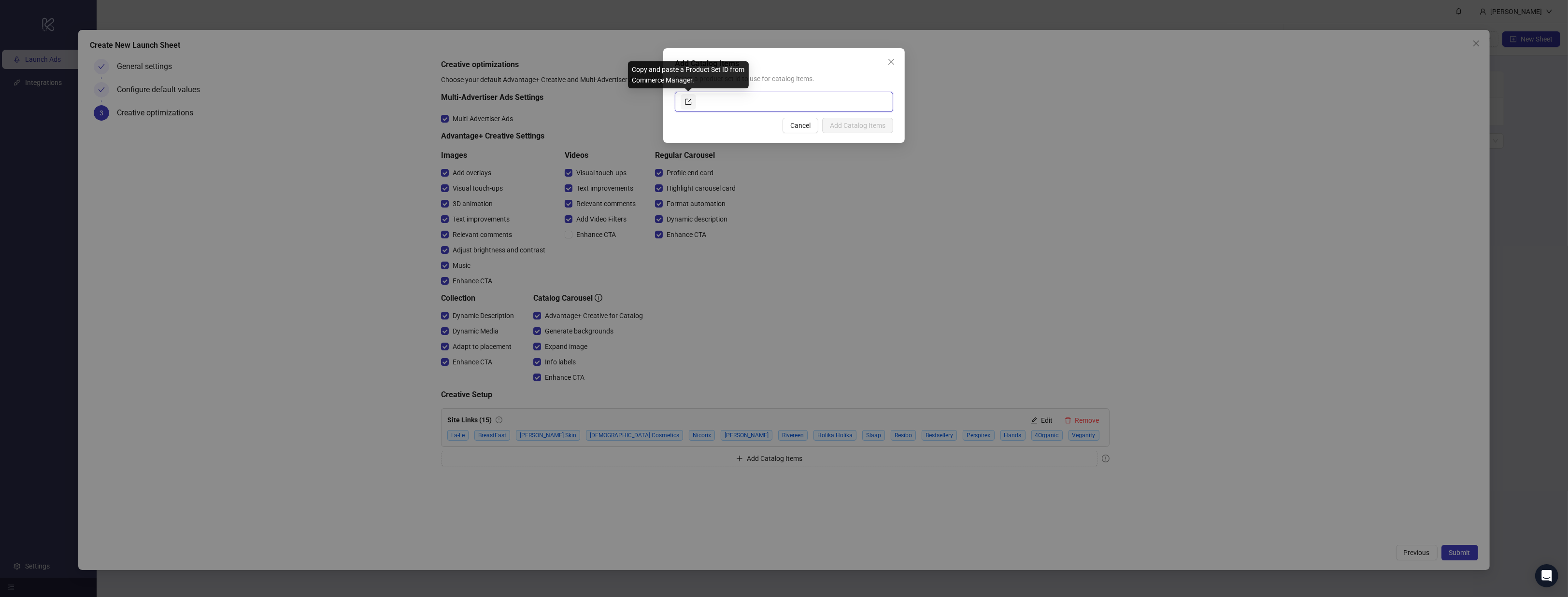
click at [689, 97] on span at bounding box center [688, 102] width 6 height 11
paste input "**********"
type input "**********"
click at [869, 125] on span "Add Catalog Items" at bounding box center [857, 126] width 55 height 8
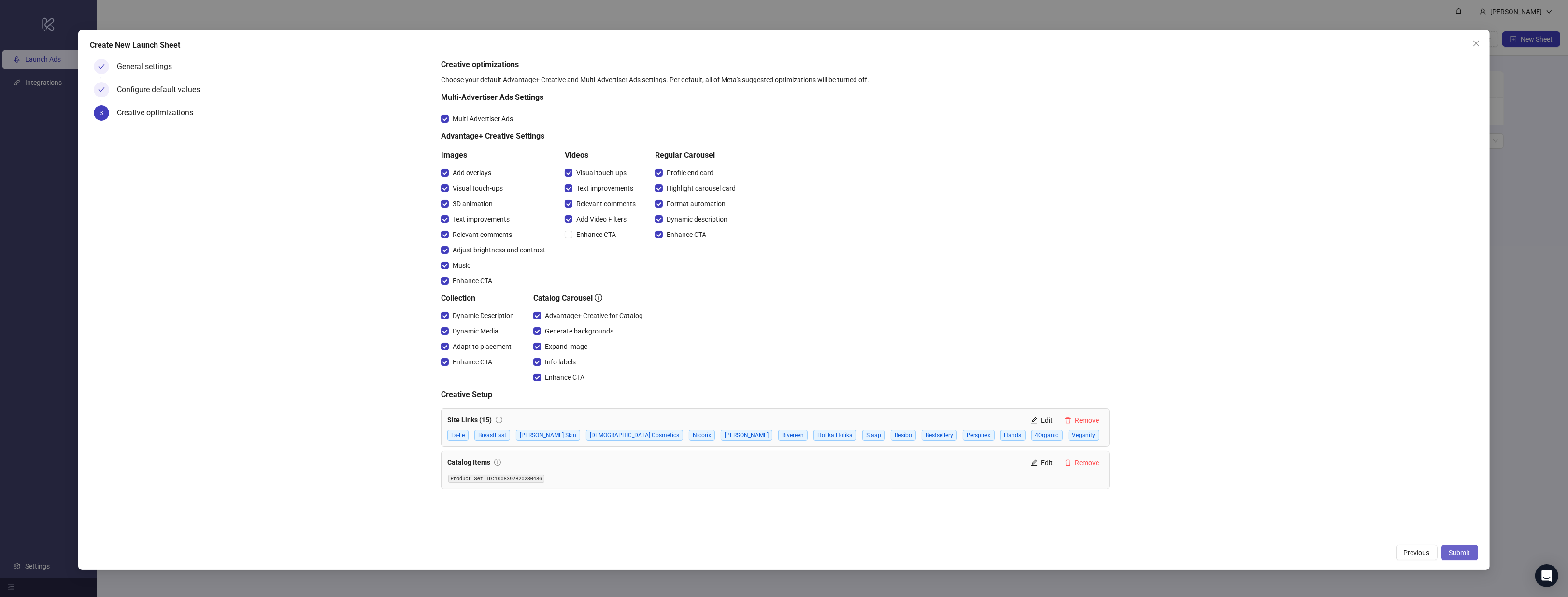
click at [1462, 553] on span "Submit" at bounding box center [1459, 553] width 21 height 8
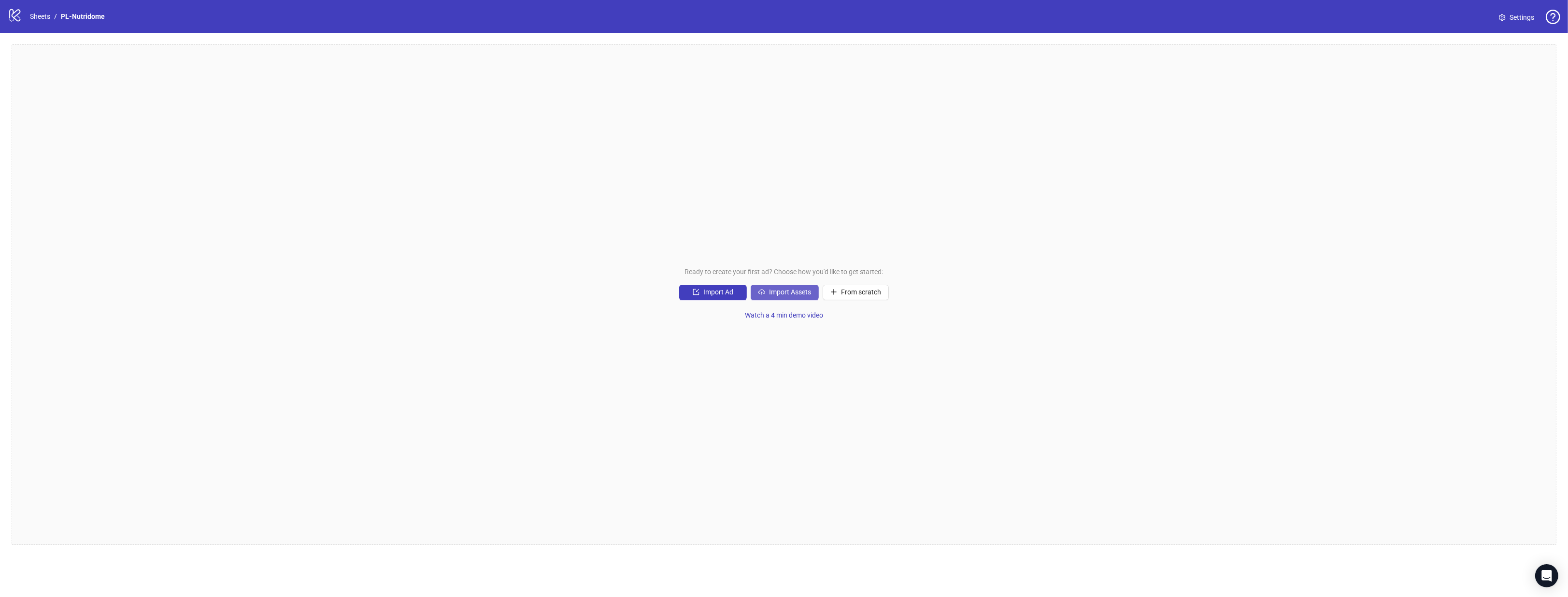
click at [784, 296] on span "Import Assets" at bounding box center [790, 292] width 42 height 8
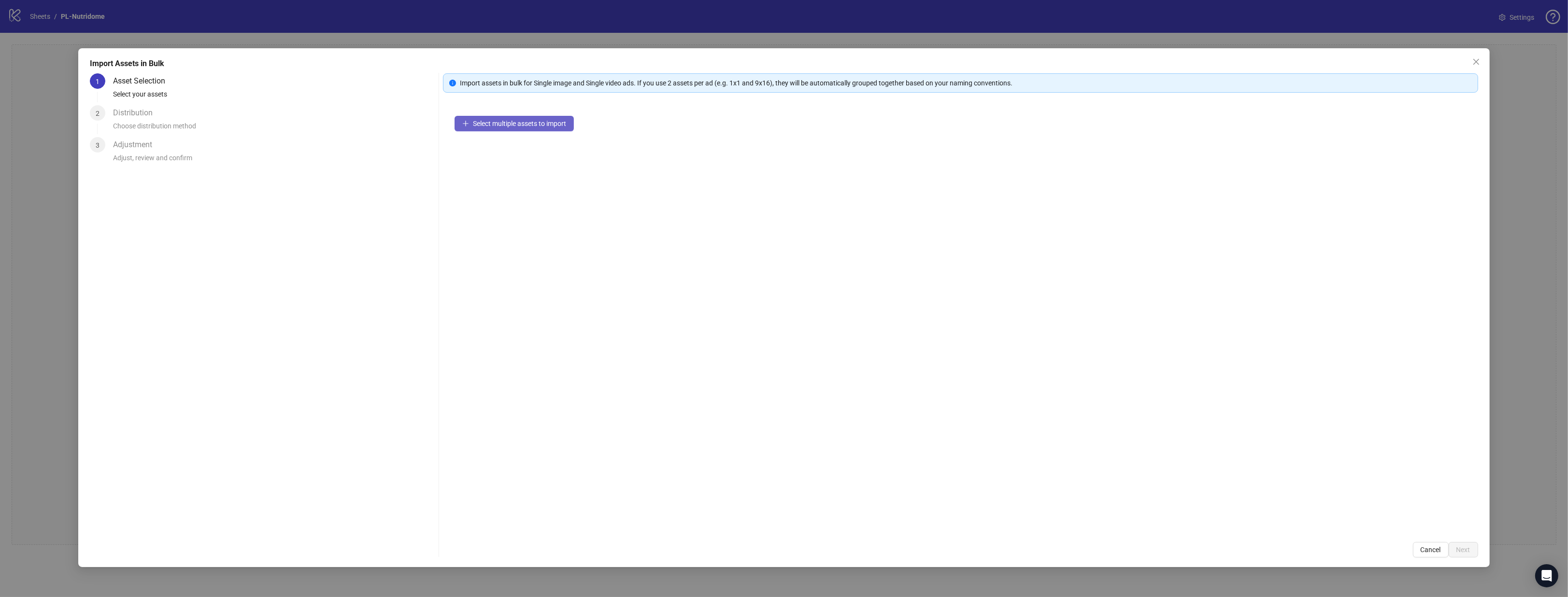
click at [552, 127] on span "Select multiple assets to import" at bounding box center [519, 123] width 93 height 8
